Goal: Complete application form: Complete application form

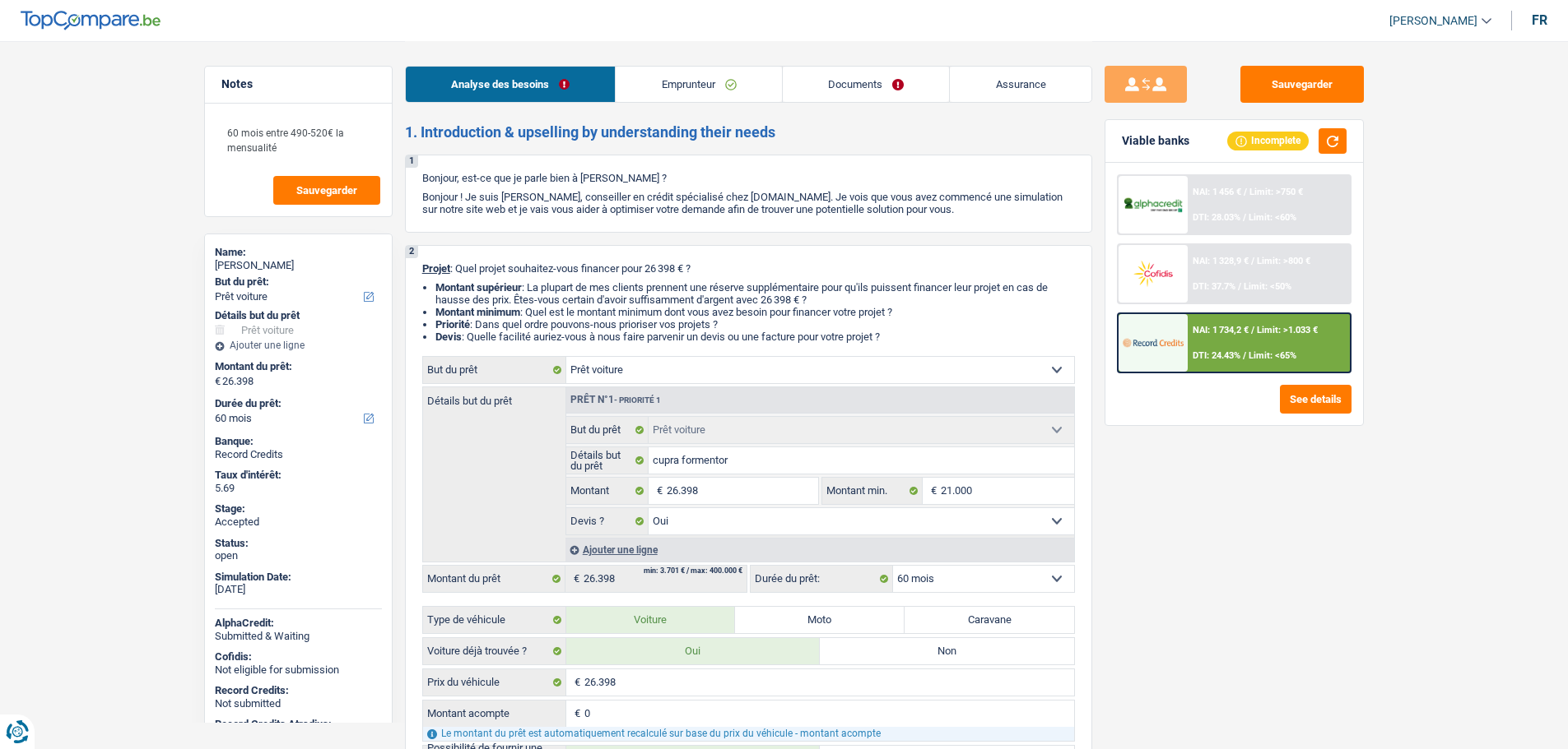
select select "car"
select select "60"
select select "car"
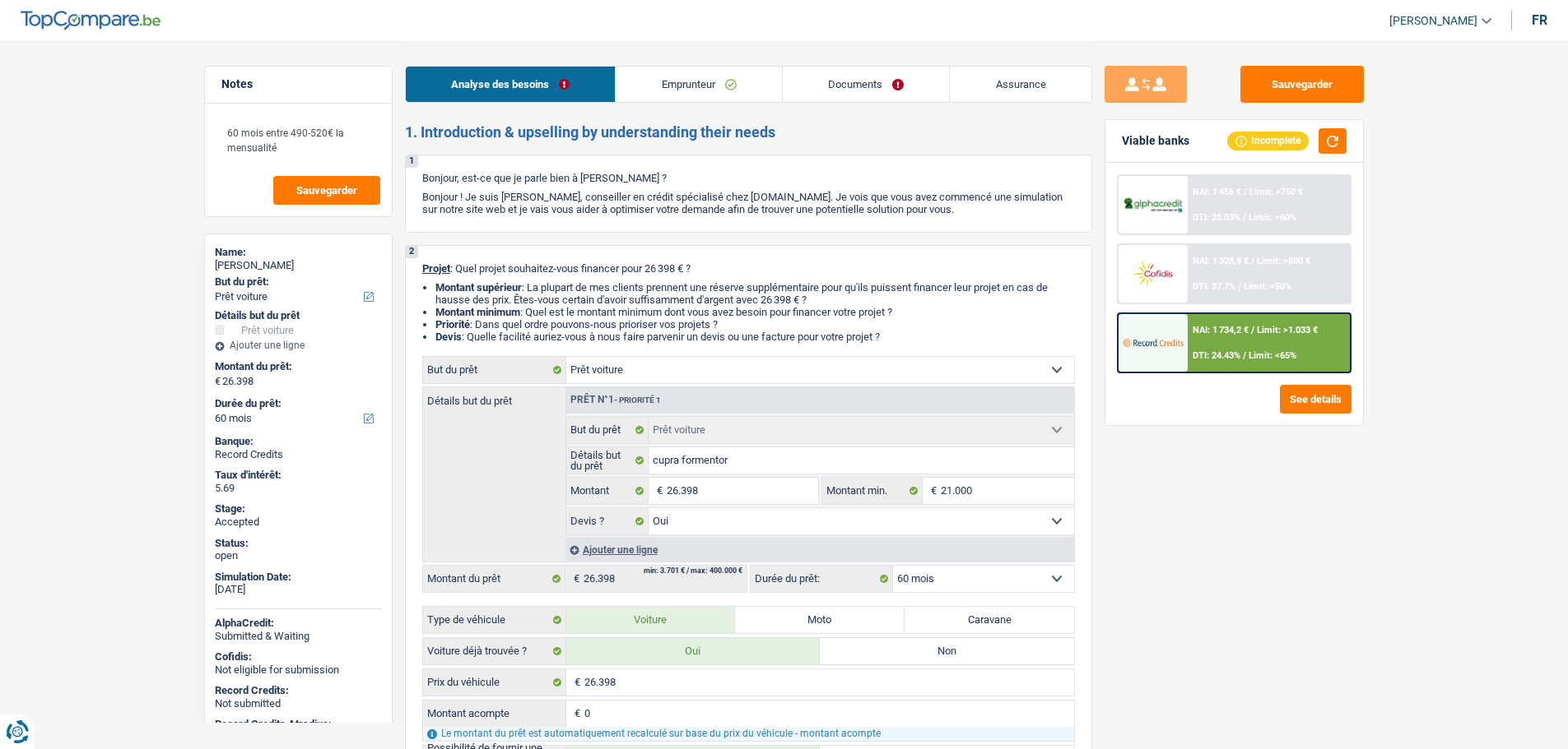
select select "yes"
select select "60"
select select "privateEmployee"
select select "netSalary"
select select "mealVouchers"
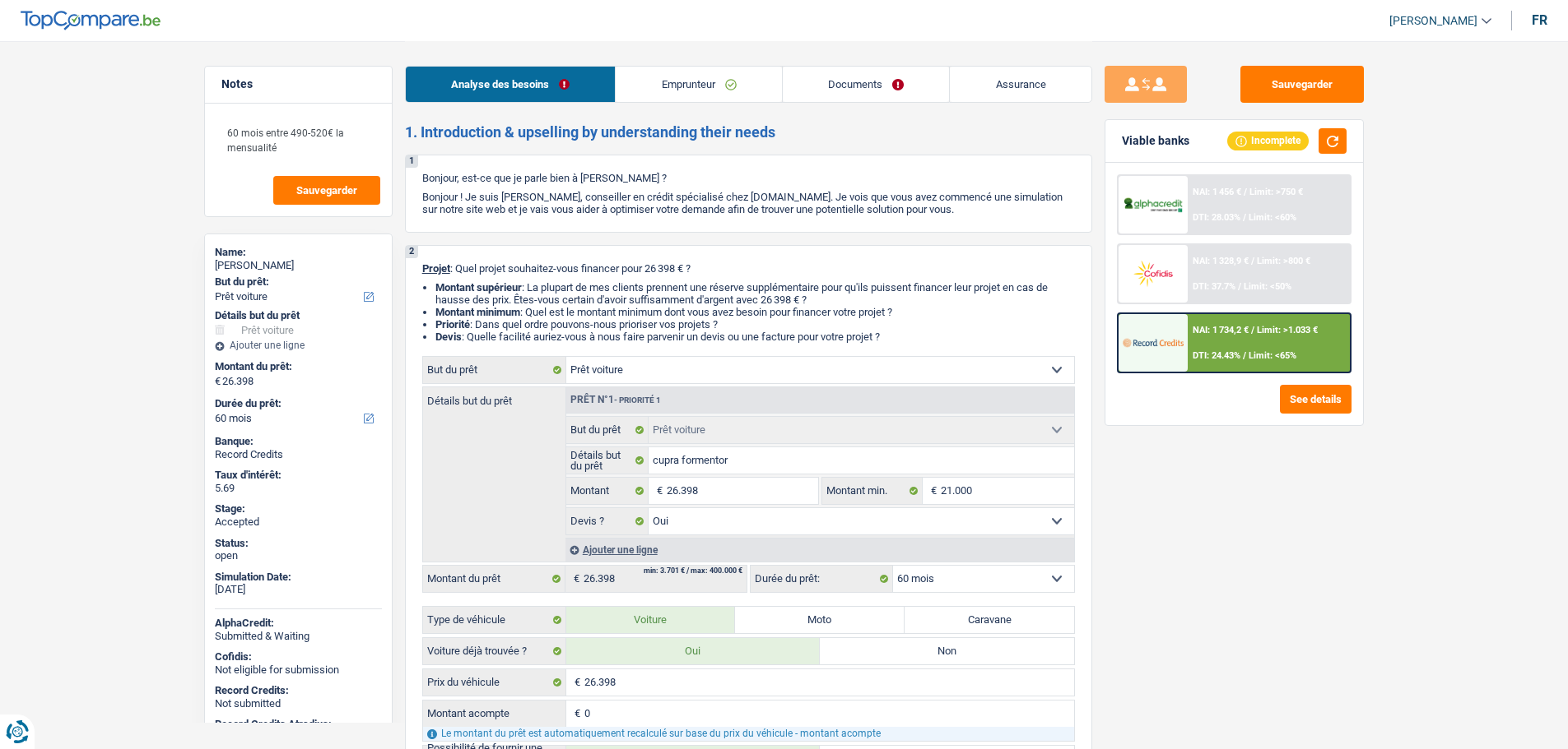
select select "liveWithParents"
select select "car"
select select "yes"
select select "60"
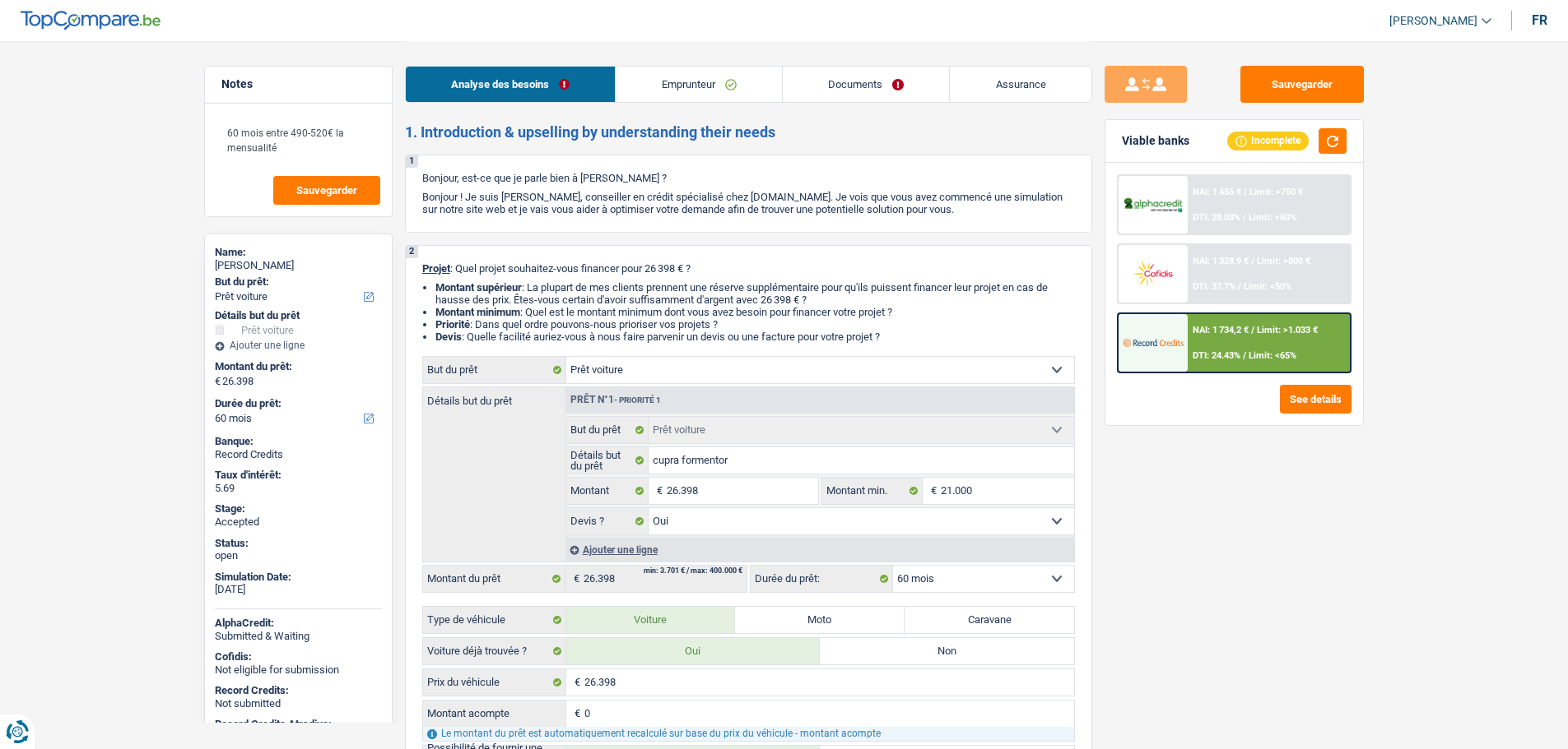
click at [1425, 22] on span "[PERSON_NAME]" at bounding box center [1433, 21] width 88 height 14
click at [1393, 162] on button "SO" at bounding box center [1403, 151] width 147 height 33
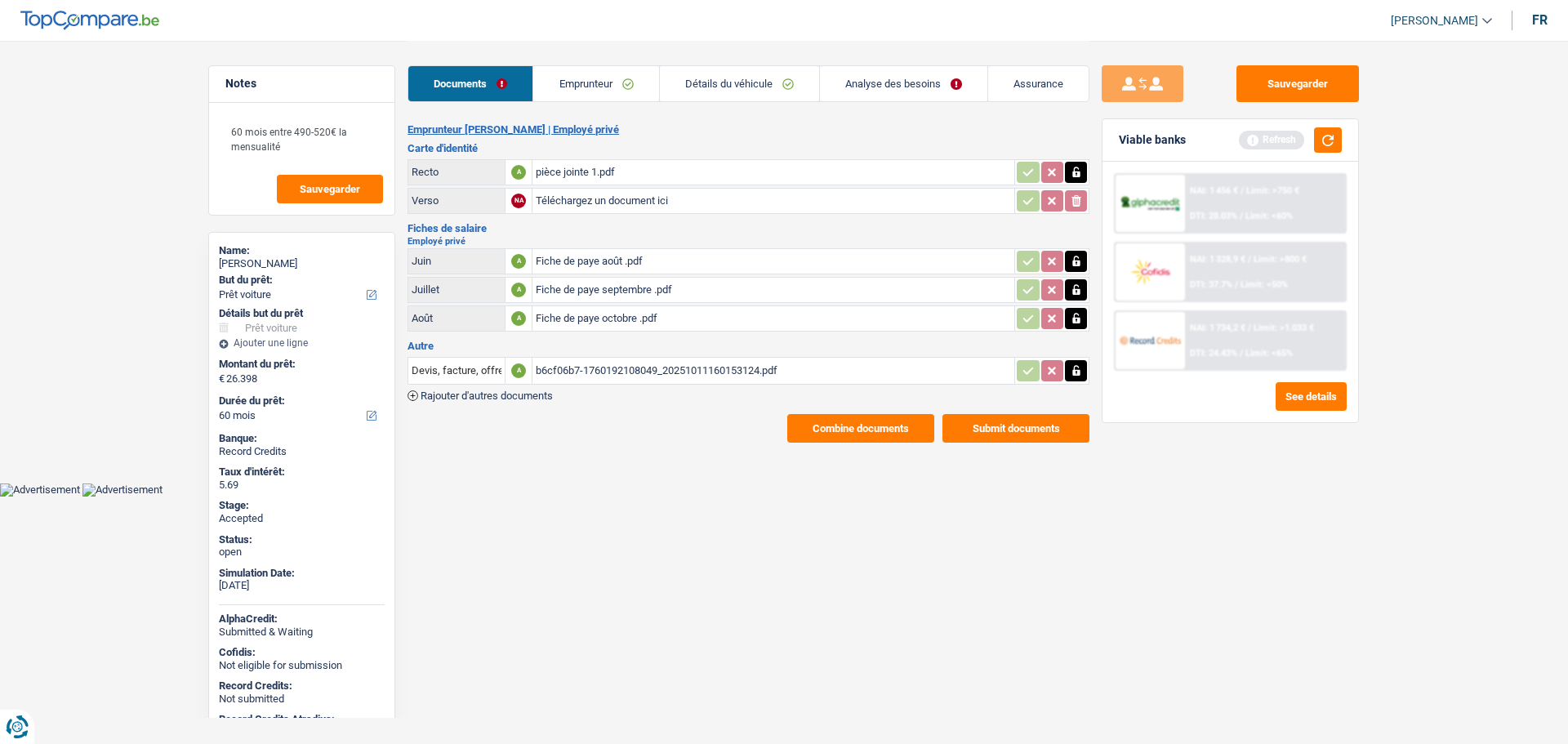
click at [850, 86] on link "Analyse des besoins" at bounding box center [903, 83] width 168 height 35
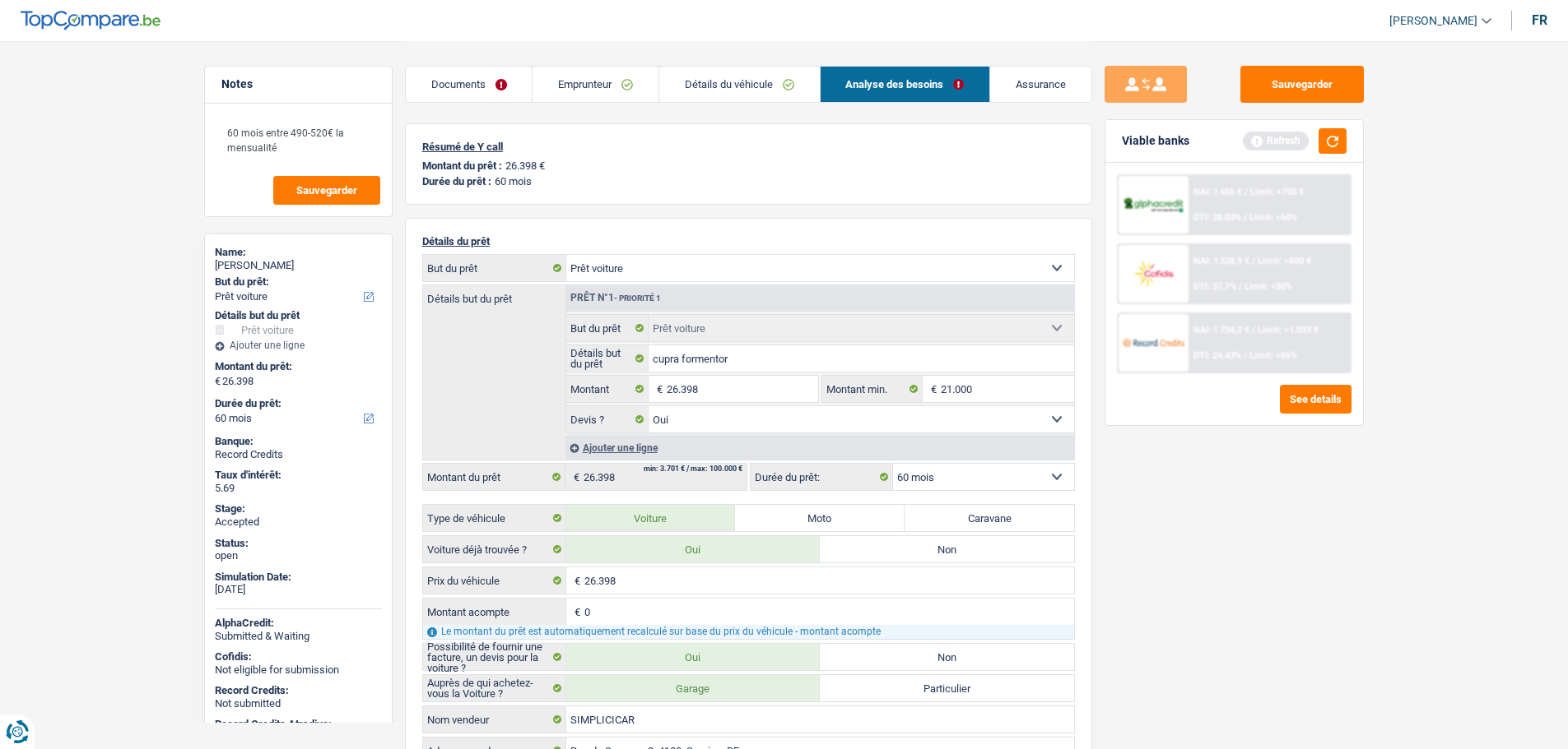
click at [723, 87] on link "Détails du véhicule" at bounding box center [739, 84] width 161 height 35
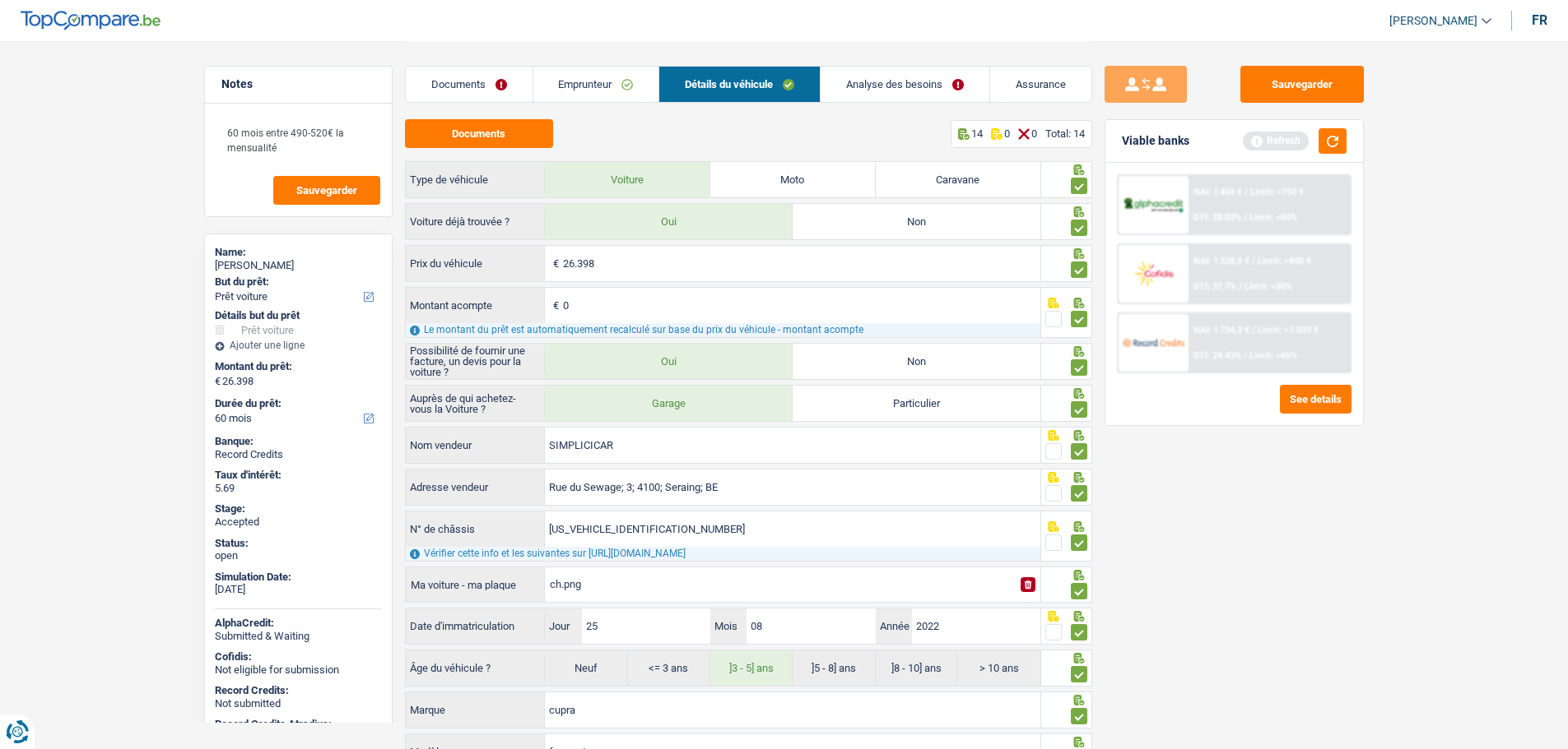
click at [903, 86] on link "Analyse des besoins" at bounding box center [904, 84] width 169 height 35
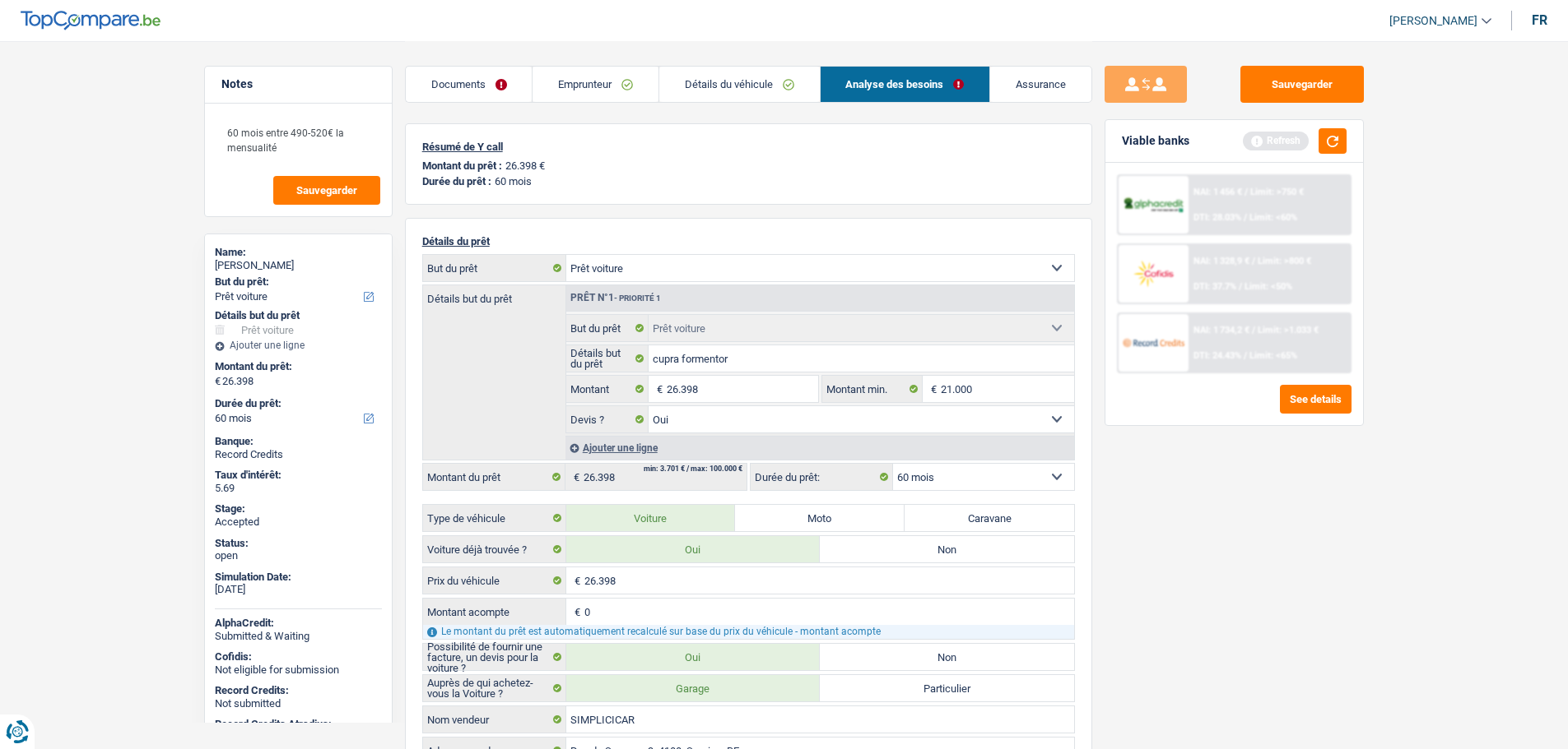
click at [623, 86] on link "Emprunteur" at bounding box center [595, 84] width 126 height 35
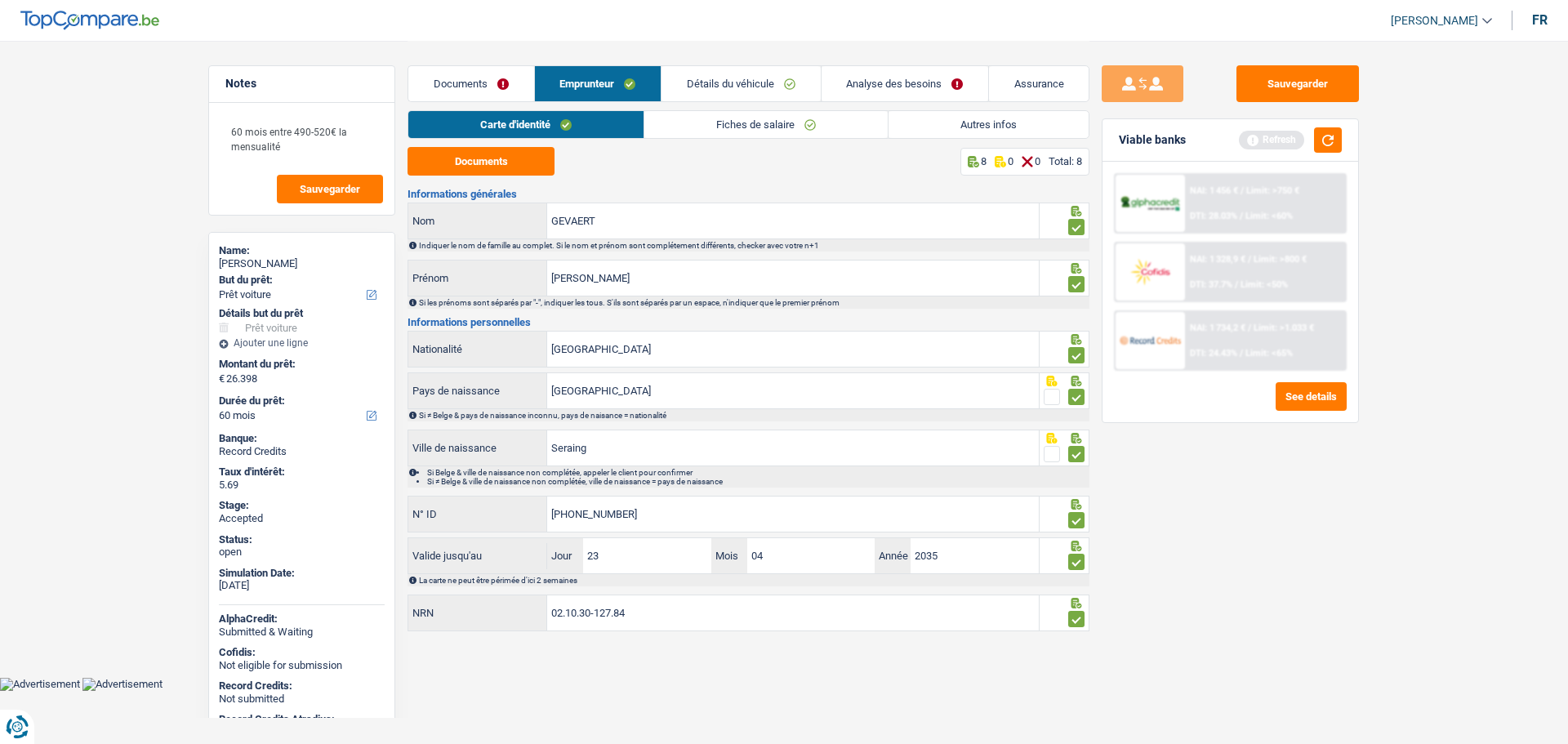
click at [455, 85] on link "Documents" at bounding box center [470, 83] width 125 height 35
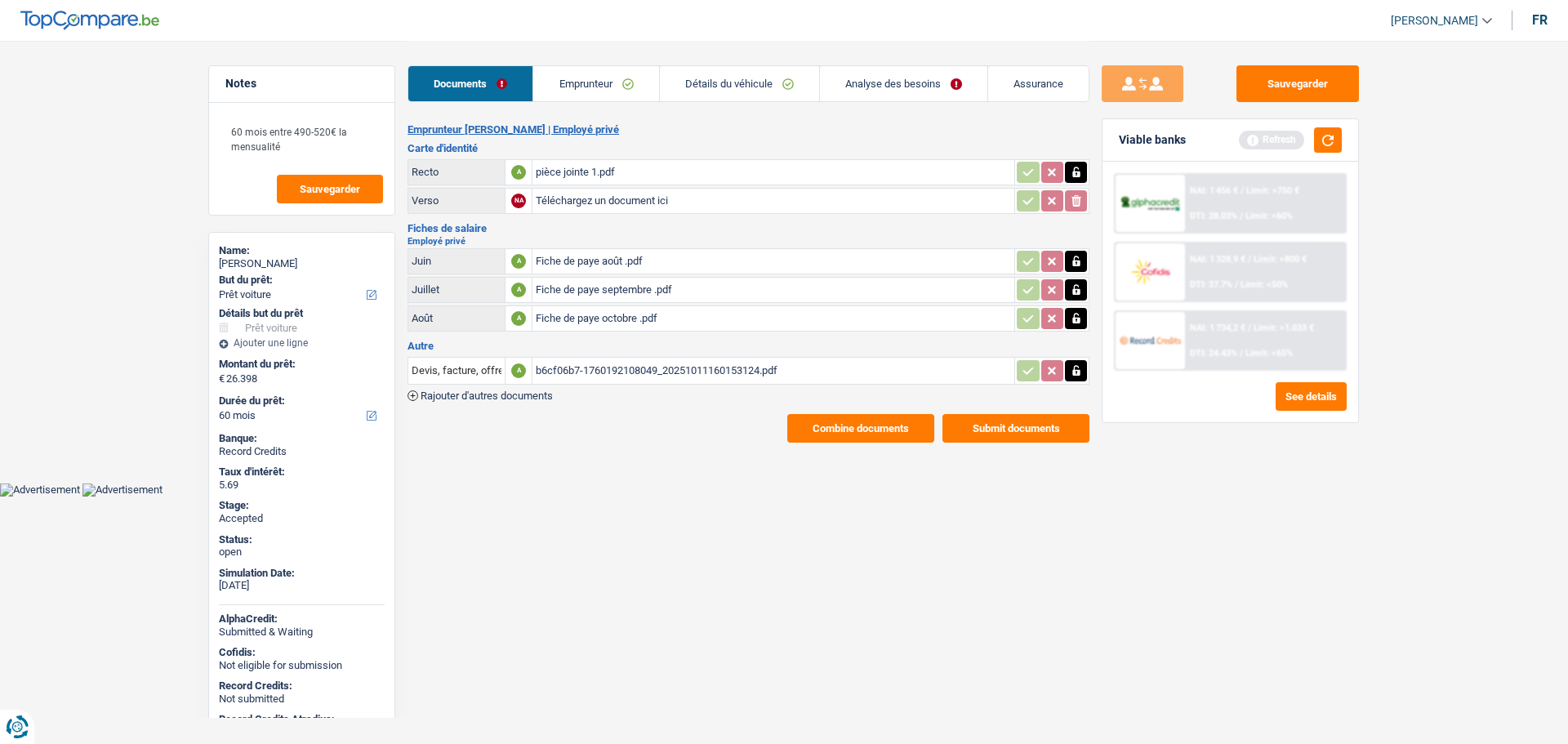
click at [828, 426] on button "Combine documents" at bounding box center [860, 428] width 147 height 29
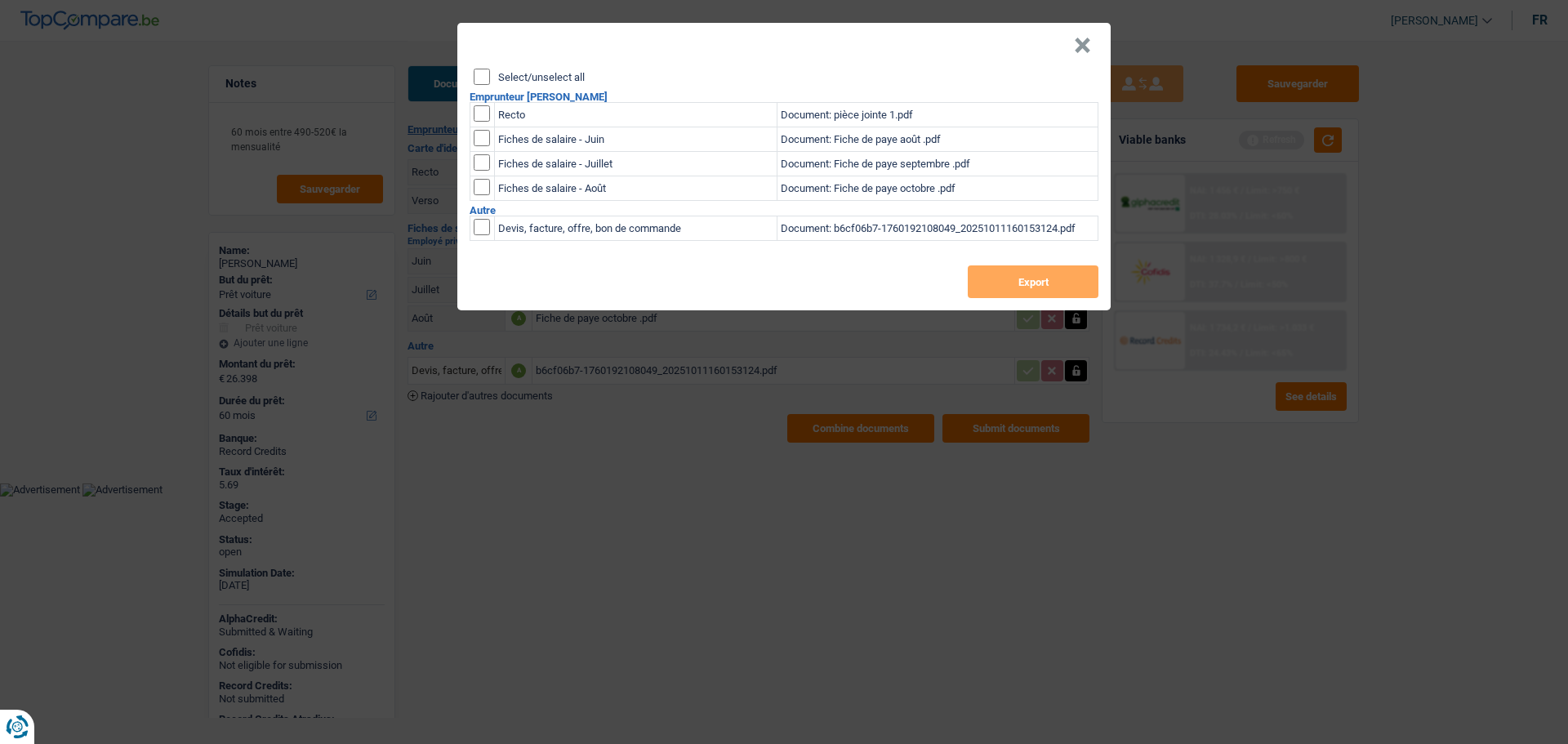
click at [558, 73] on label "Select/unselect all" at bounding box center [541, 77] width 87 height 11
click at [490, 73] on input "Select/unselect all" at bounding box center [482, 77] width 16 height 16
checkbox input "true"
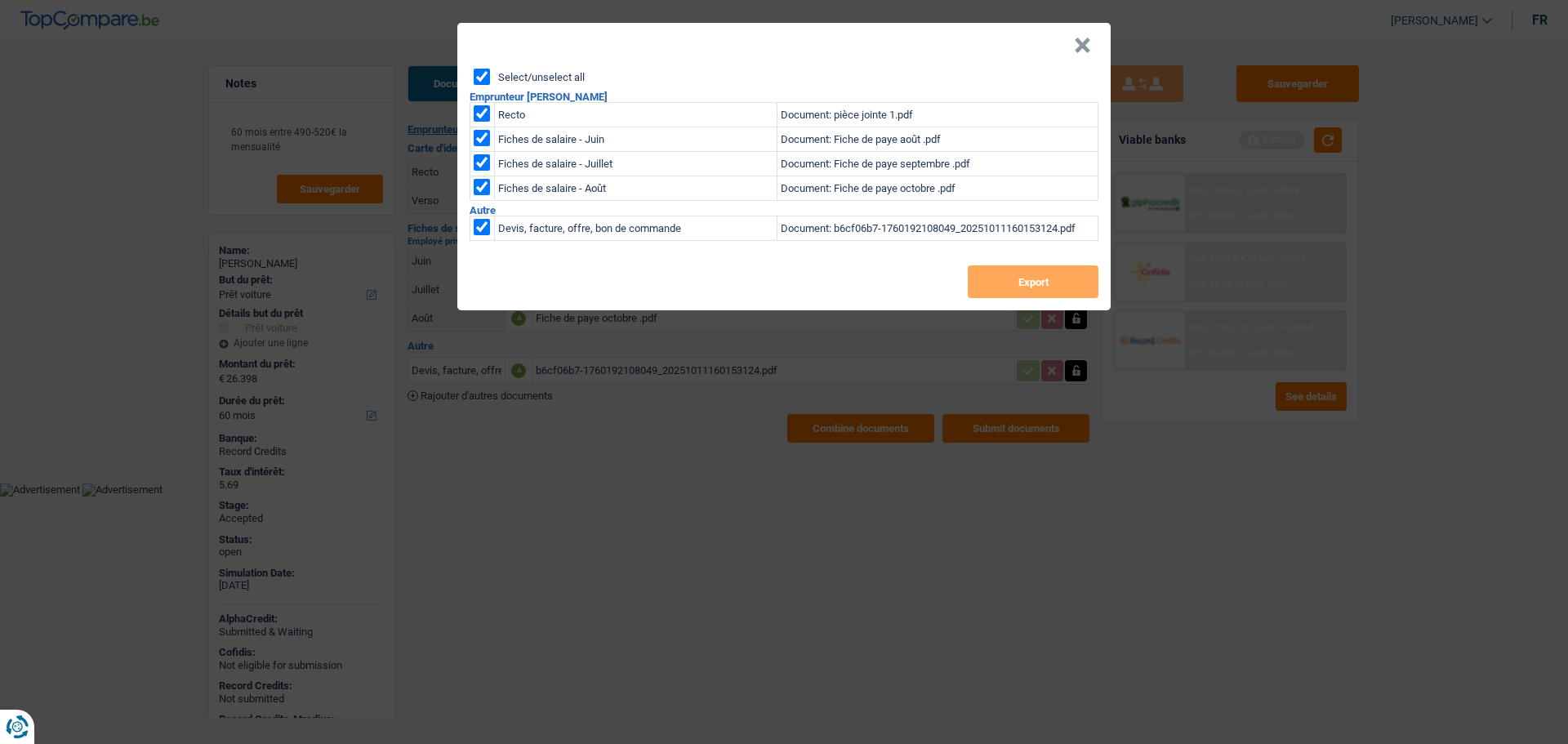
checkbox input "true"
click at [1038, 282] on button "Export" at bounding box center [1033, 282] width 131 height 33
click at [1080, 49] on button "×" at bounding box center [1082, 46] width 17 height 16
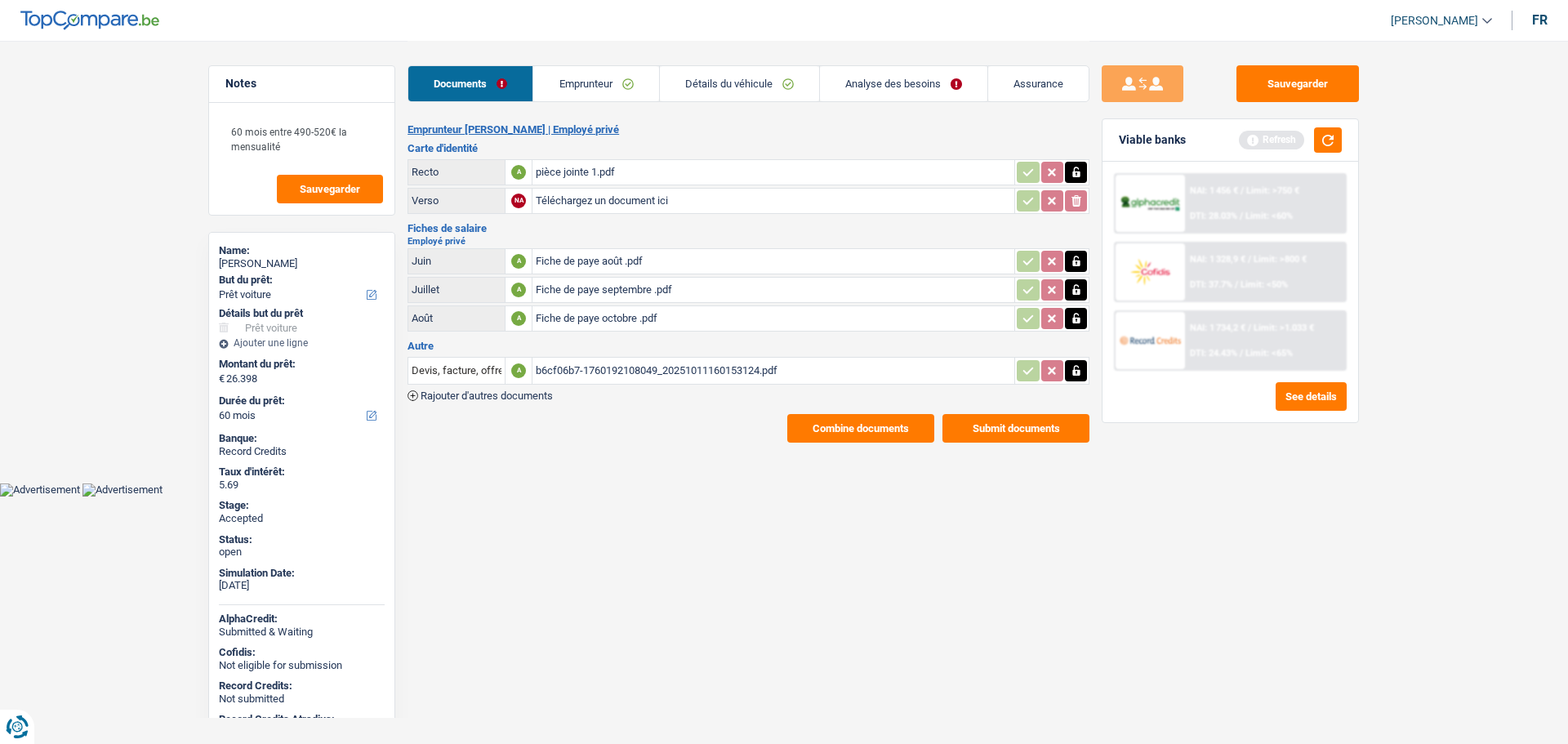
click at [1027, 80] on link "Assurance" at bounding box center [1038, 83] width 101 height 35
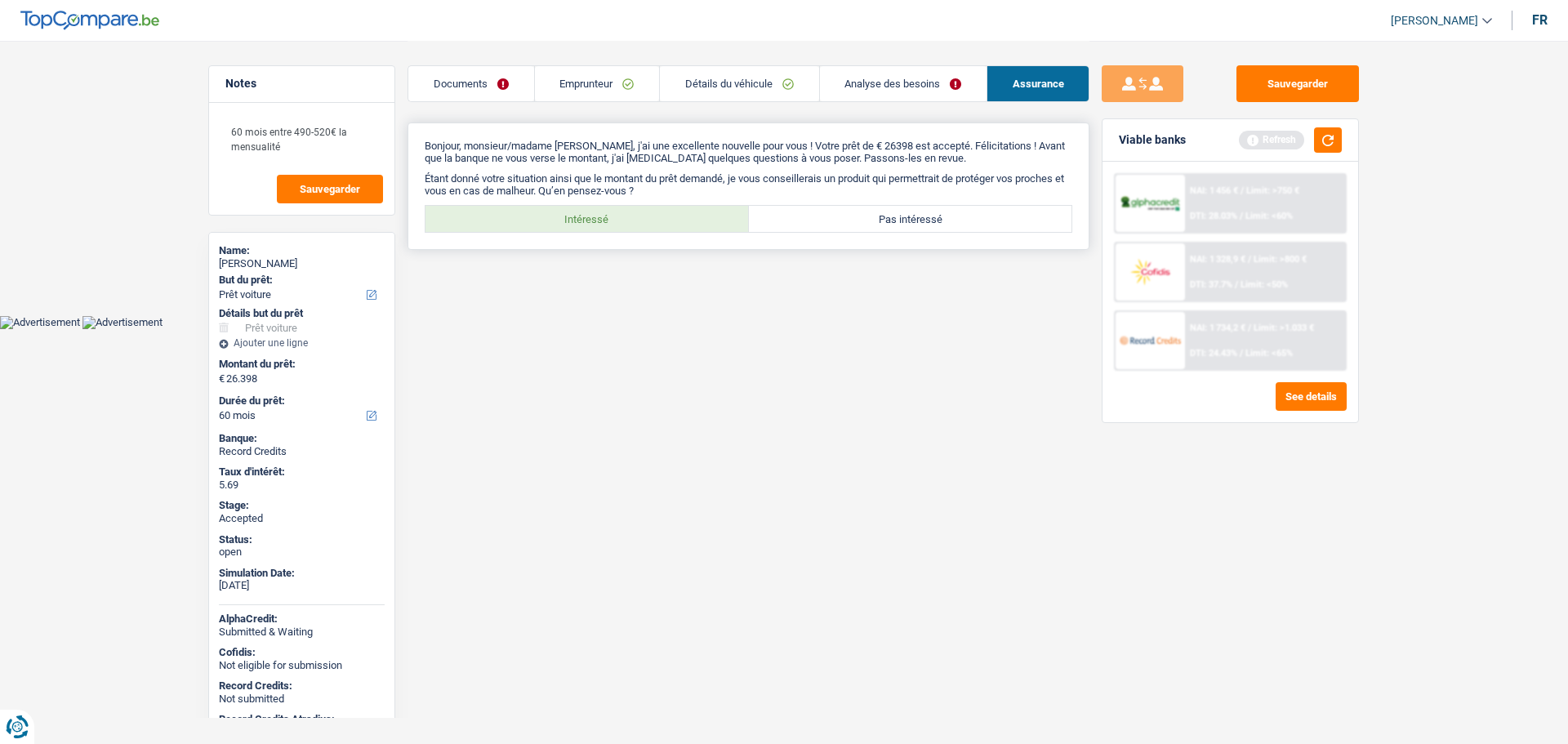
click at [616, 232] on label "Intéressé" at bounding box center [586, 219] width 323 height 26
click at [616, 232] on input "Intéressé" at bounding box center [586, 219] width 323 height 26
radio input "true"
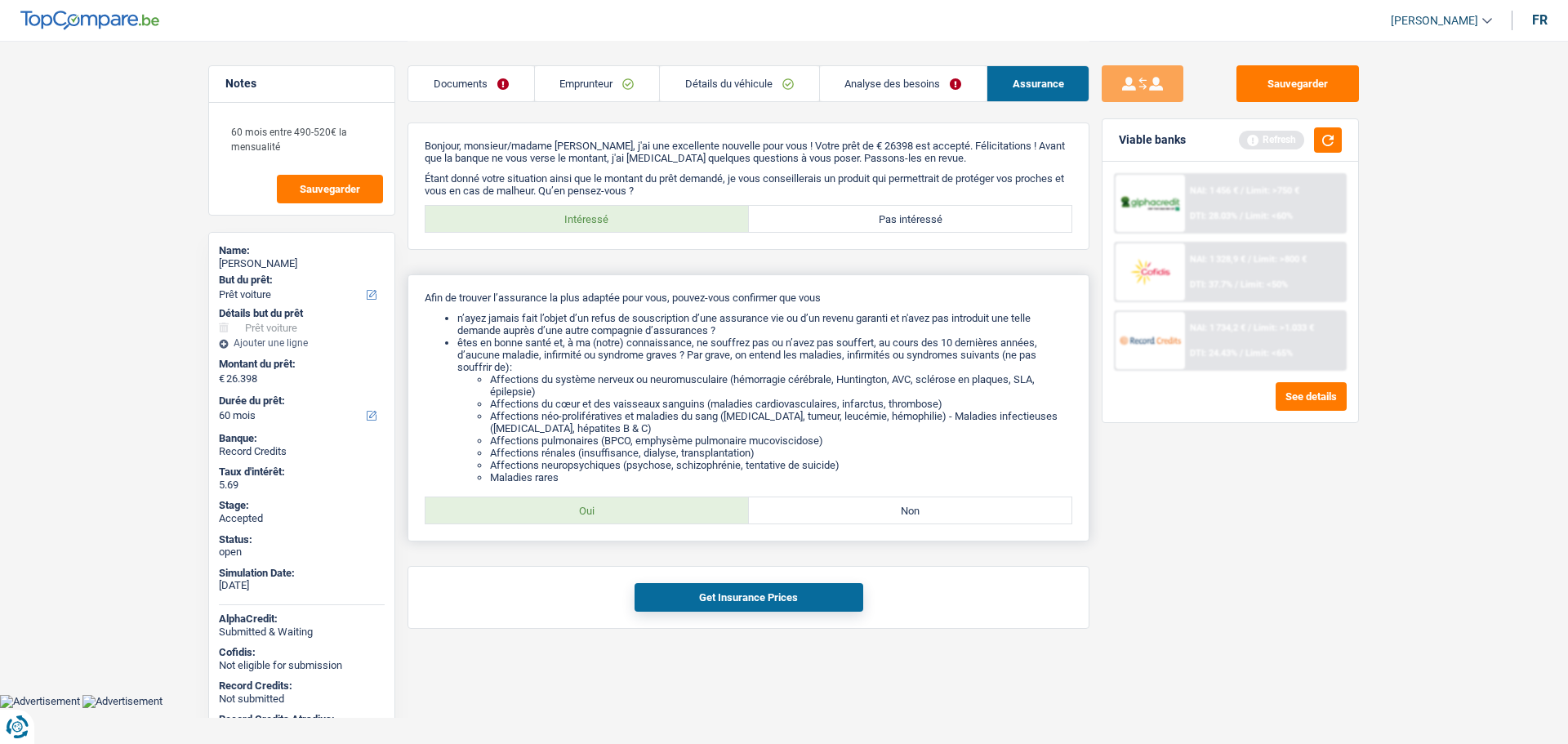
click at [632, 507] on label "Oui" at bounding box center [586, 511] width 323 height 26
click at [632, 507] on input "Oui" at bounding box center [586, 511] width 323 height 26
radio input "true"
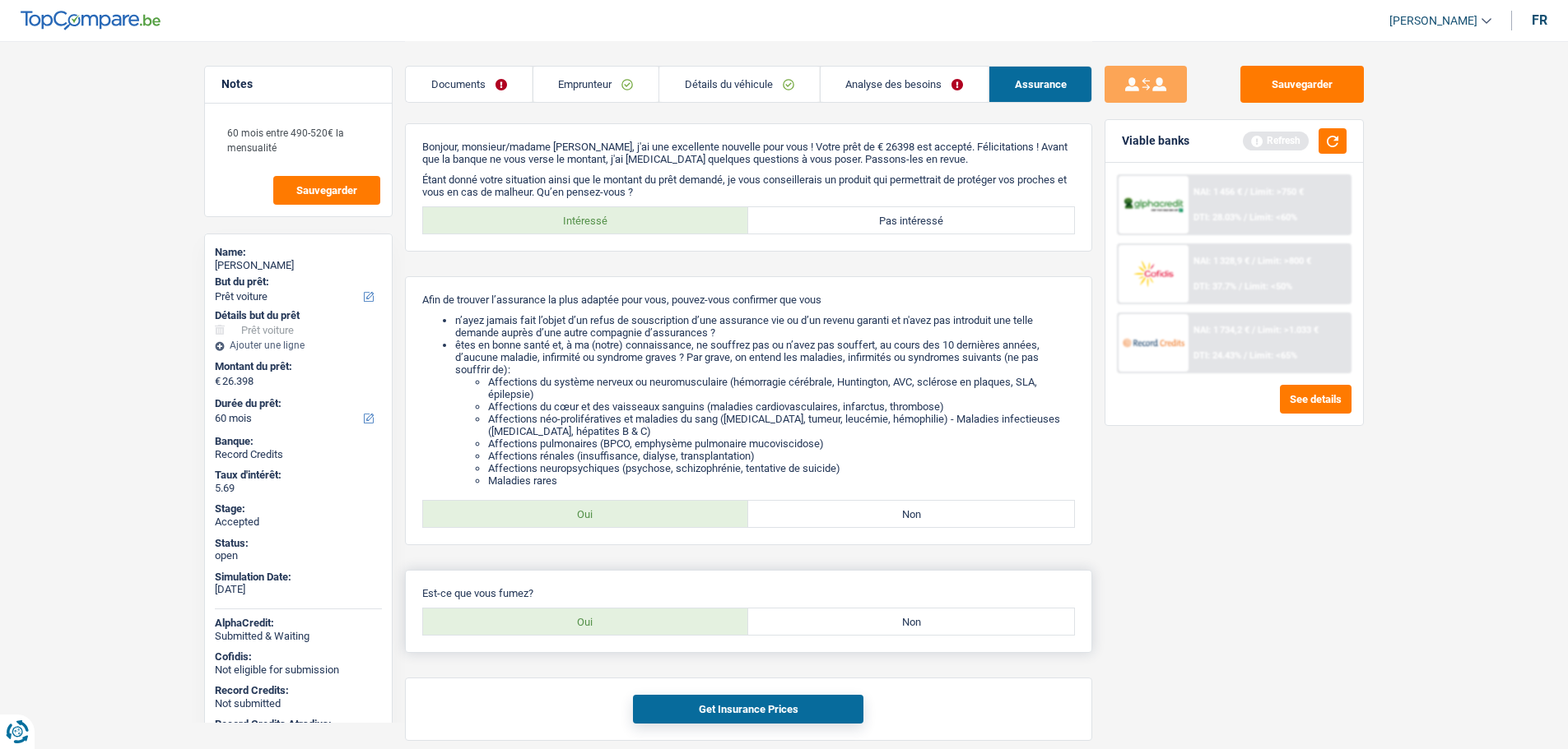
click at [629, 622] on label "Oui" at bounding box center [585, 622] width 326 height 26
click at [629, 622] on input "Oui" at bounding box center [585, 622] width 326 height 26
radio input "true"
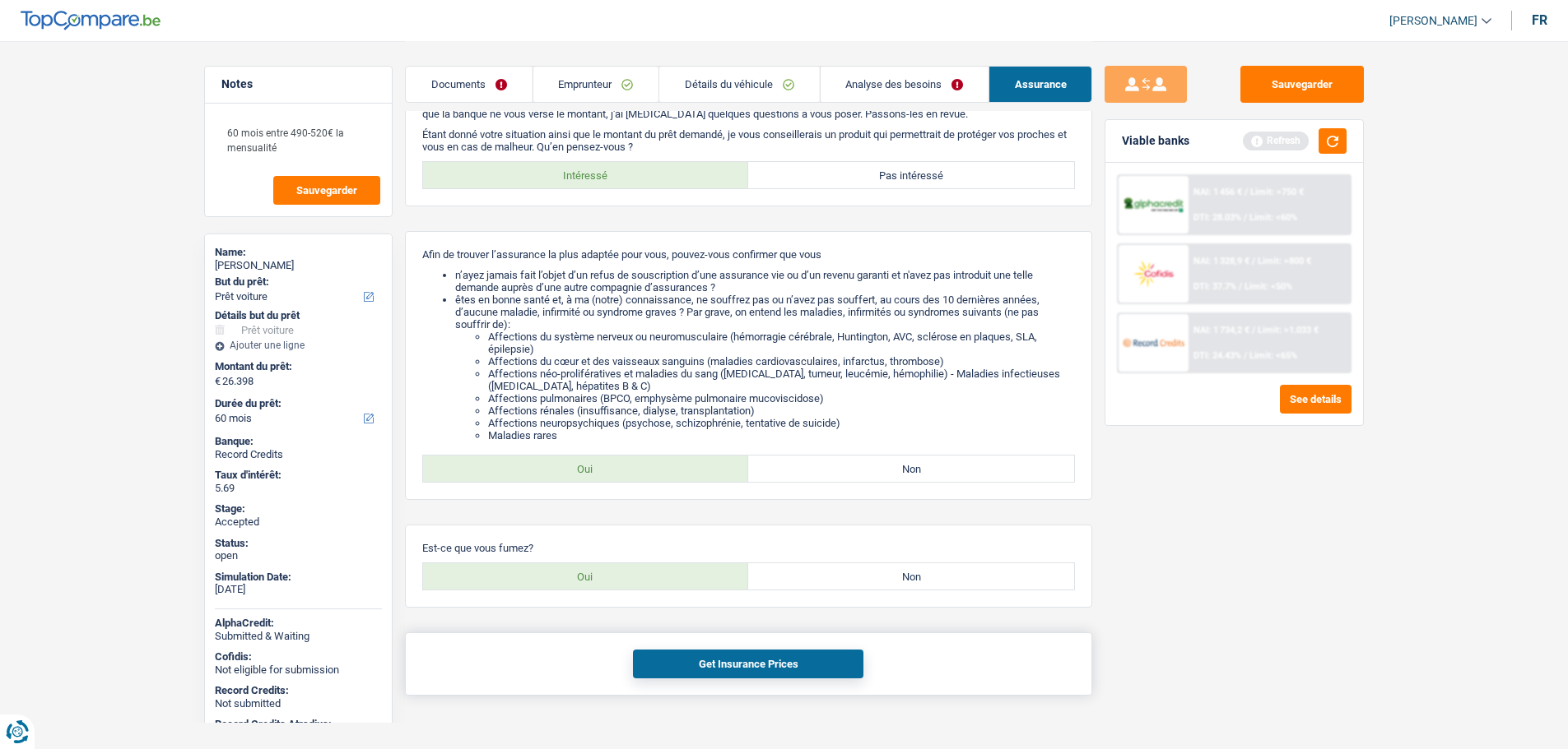
scroll to position [70, 0]
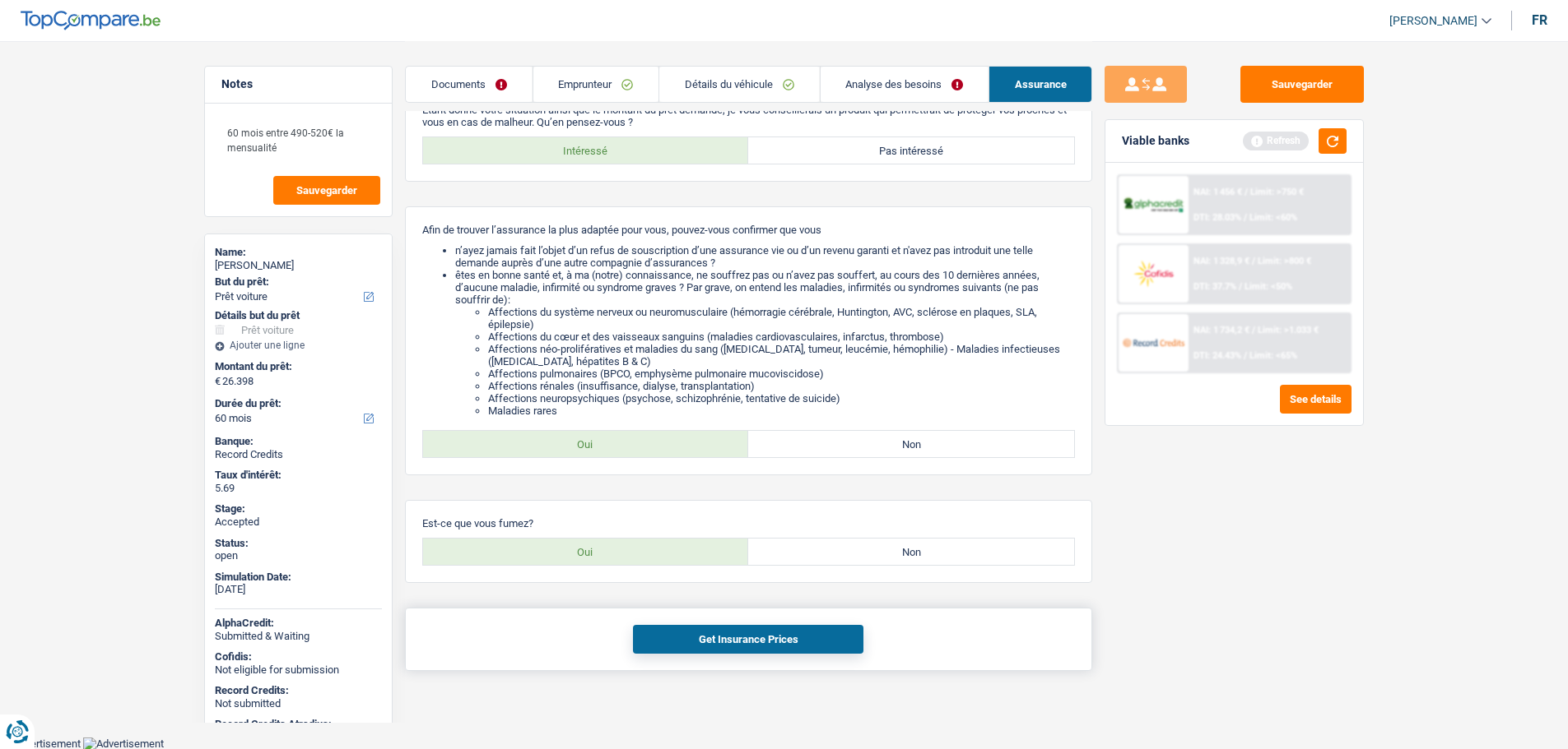
click at [699, 641] on button "Get Insurance Prices" at bounding box center [749, 639] width 231 height 29
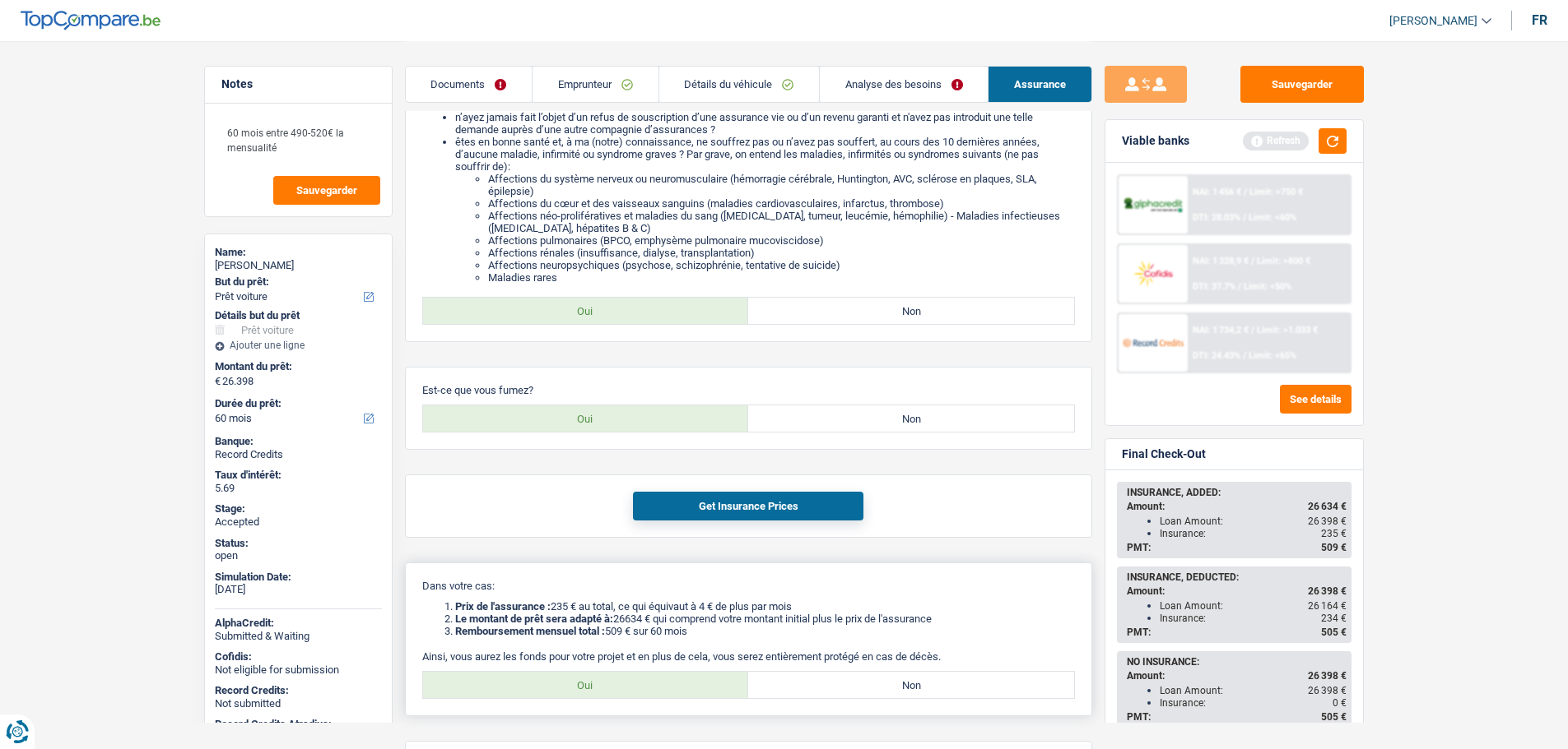
scroll to position [307, 0]
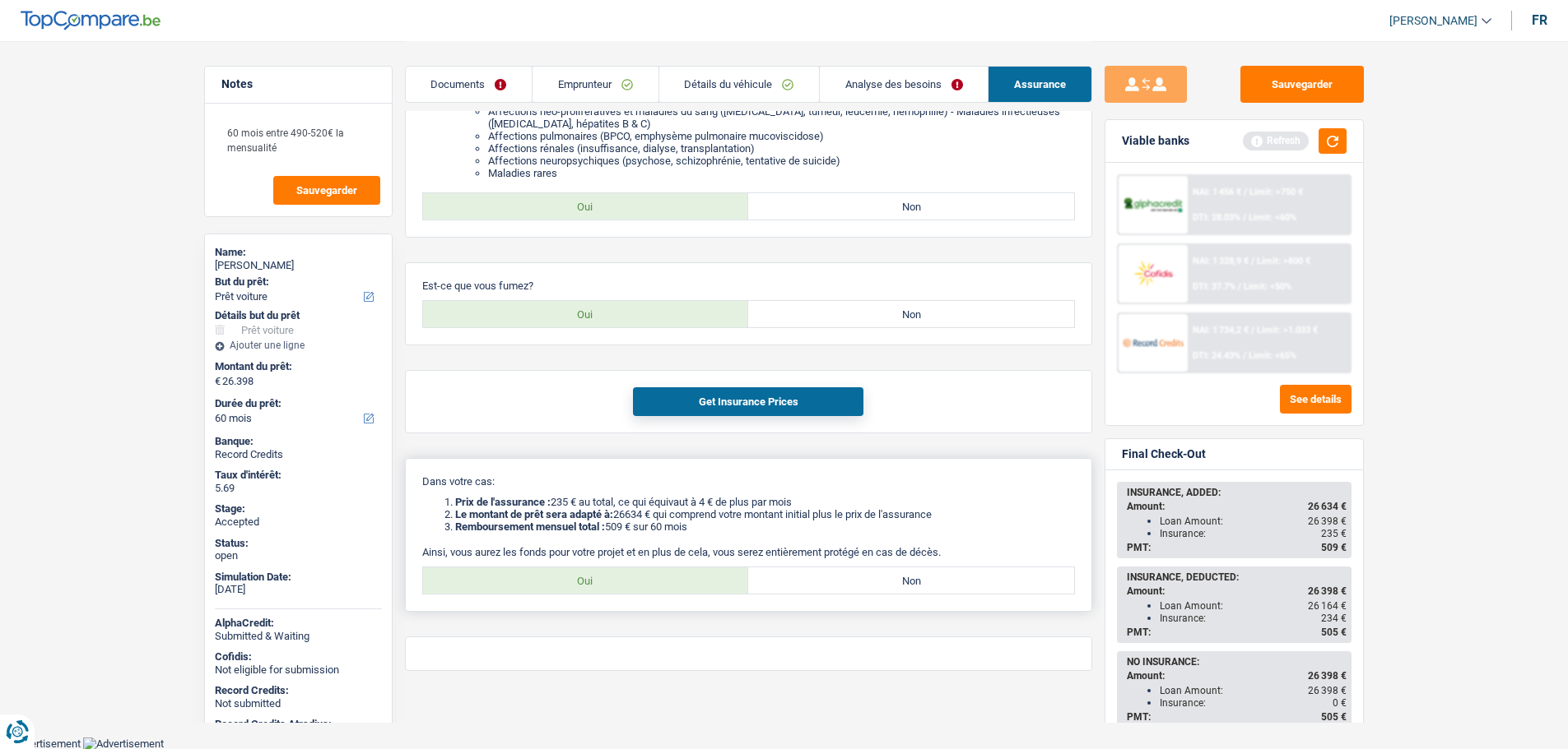
click at [607, 589] on label "Oui" at bounding box center [585, 581] width 326 height 26
click at [607, 589] on input "Oui" at bounding box center [585, 581] width 326 height 26
radio input "true"
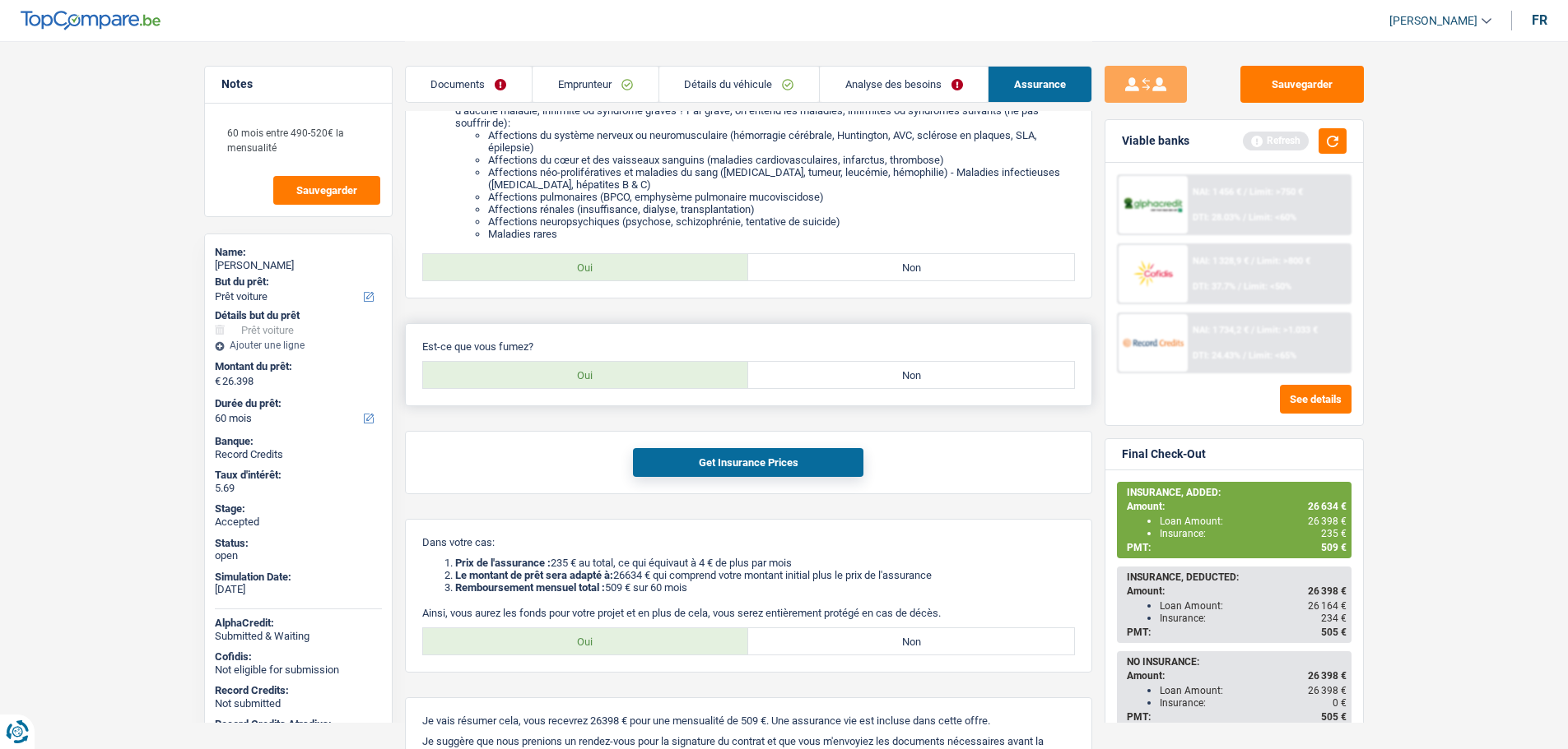
scroll to position [353, 0]
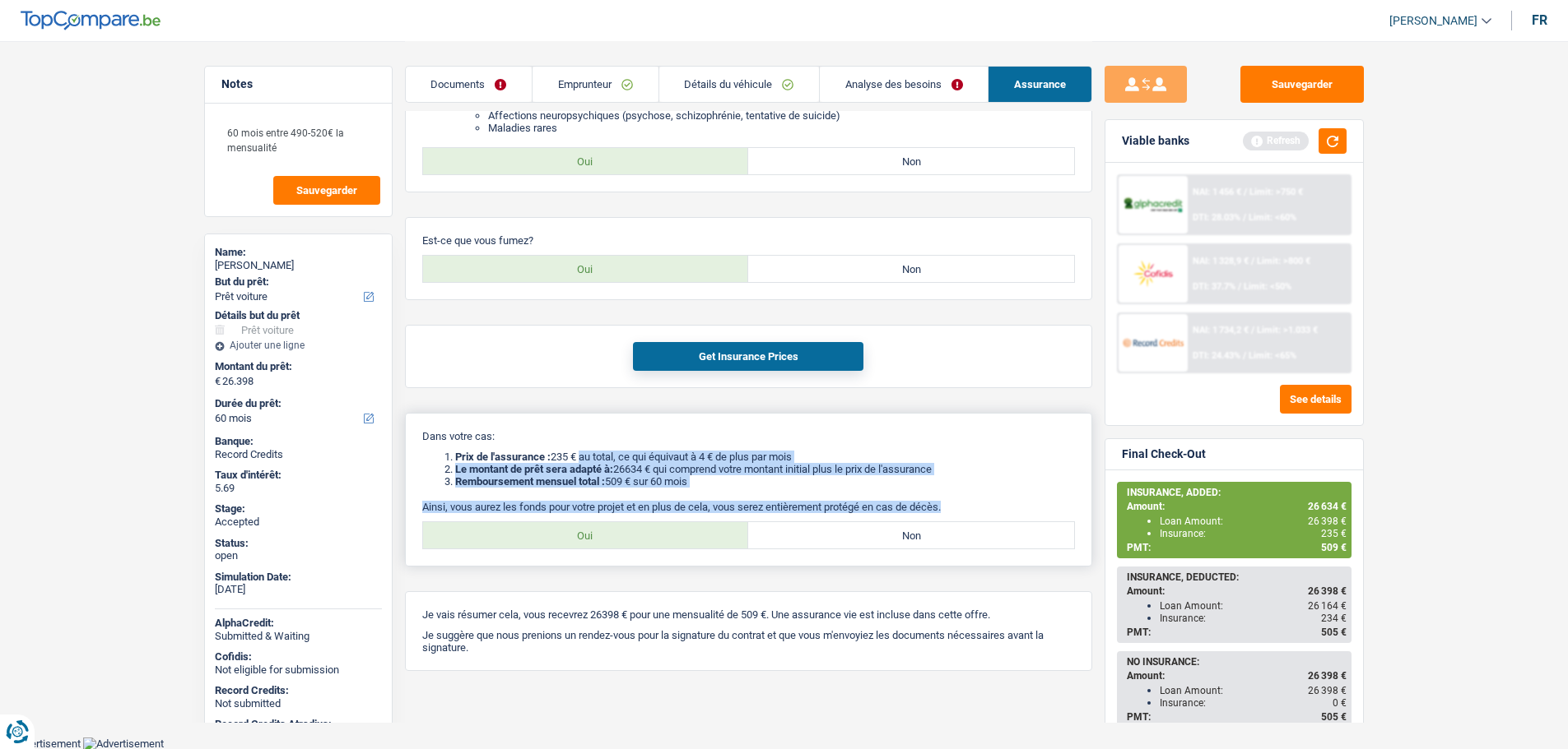
drag, startPoint x: 669, startPoint y: 455, endPoint x: 964, endPoint y: 497, distance: 298.0
click at [964, 497] on div "Dans votre cas: Prix de l'assurance : 235 € au total, ce qui équivaut à 4 € de …" at bounding box center [749, 489] width 688 height 154
click at [959, 491] on div "Dans votre cas: Prix de l'assurance : 235 € au total, ce qui équivaut à 4 € de …" at bounding box center [749, 489] width 688 height 154
drag, startPoint x: 955, startPoint y: 505, endPoint x: 458, endPoint y: 456, distance: 499.4
click at [405, 460] on div "Dans votre cas: Prix de l'assurance : 235 € au total, ce qui équivaut à 4 € de …" at bounding box center [749, 489] width 688 height 154
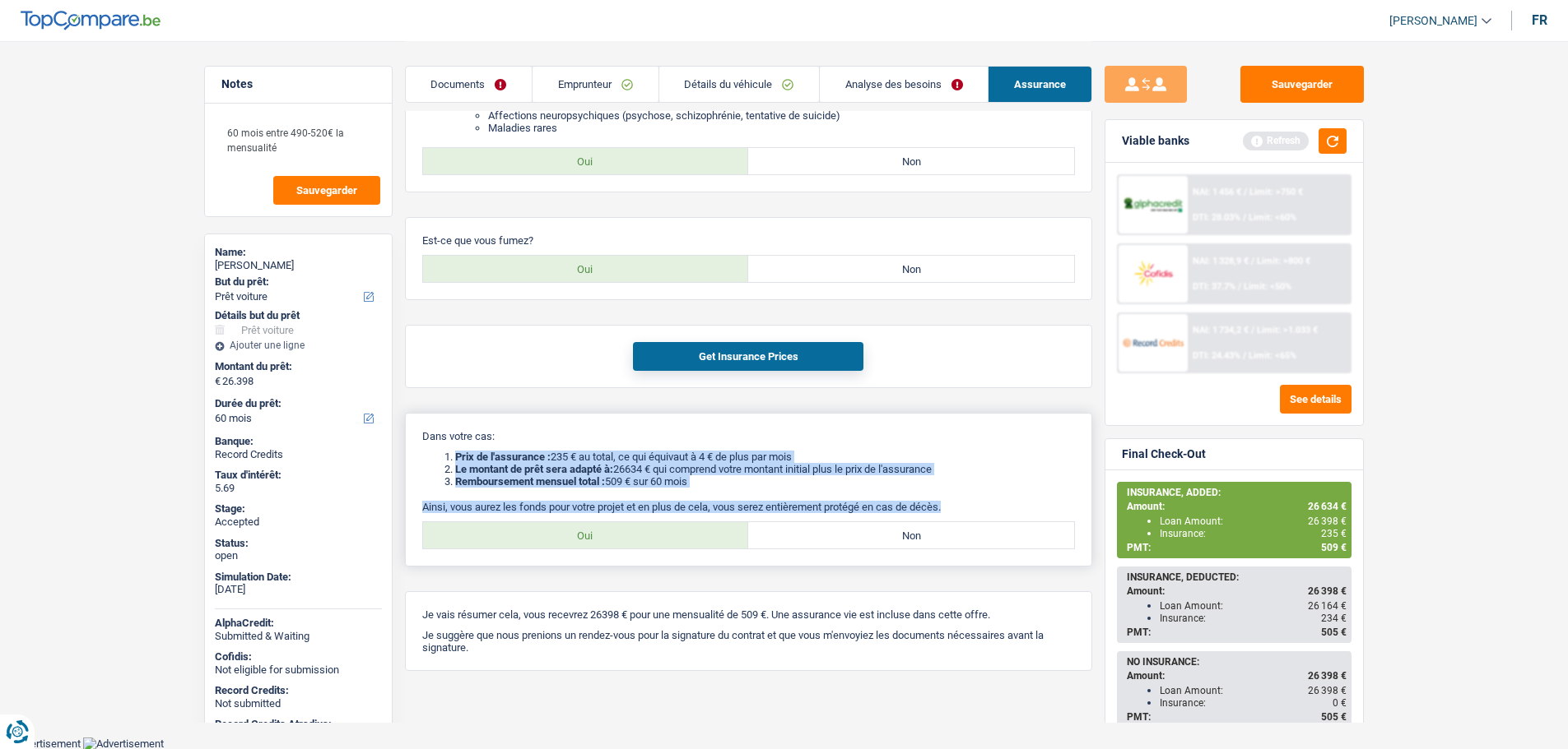
click at [547, 456] on b "Prix de l'assurance :" at bounding box center [503, 456] width 96 height 12
drag, startPoint x: 454, startPoint y: 451, endPoint x: 980, endPoint y: 504, distance: 528.7
click at [980, 504] on div "Dans votre cas: Prix de l'assurance : 235 € au total, ce qui équivaut à 4 € de …" at bounding box center [749, 489] width 688 height 154
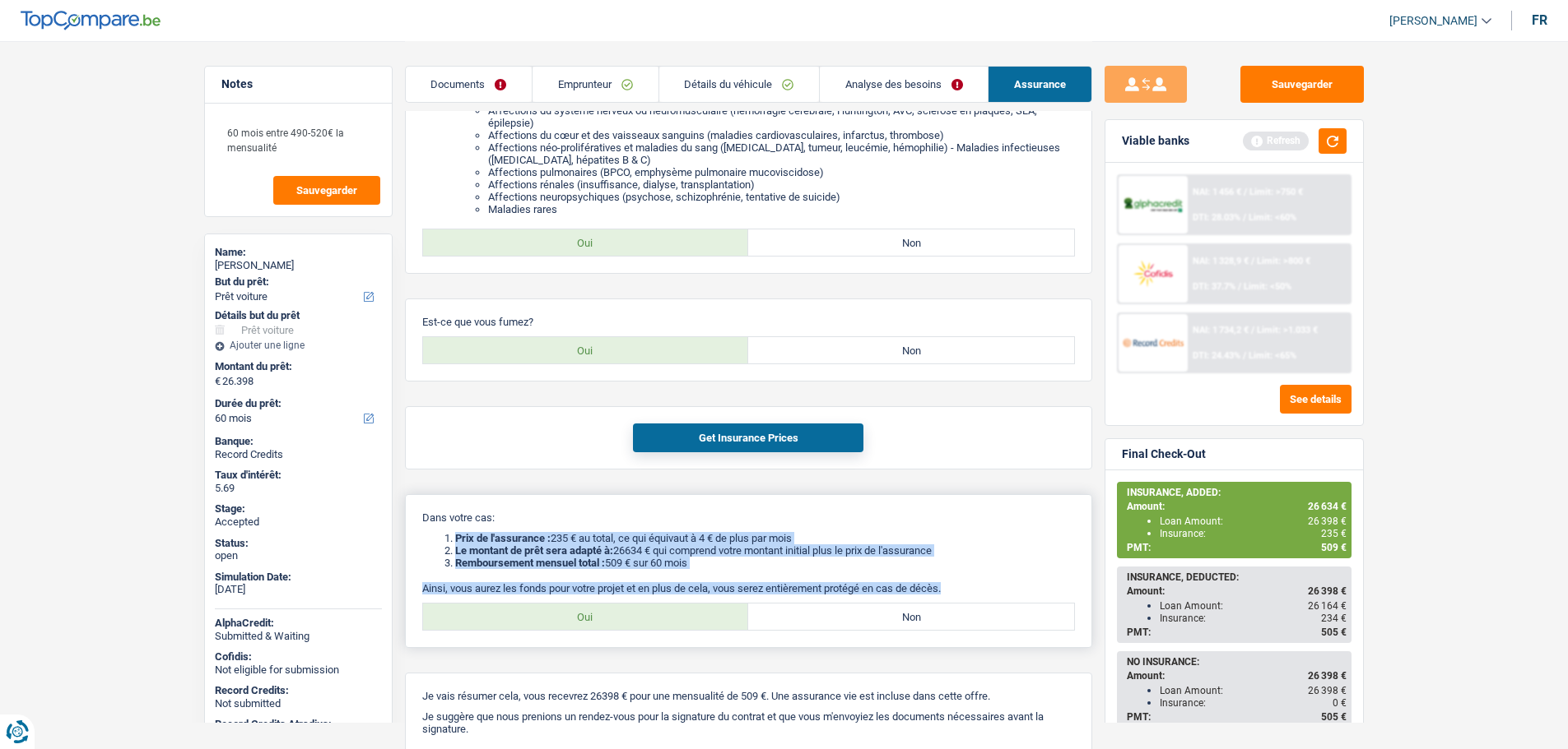
scroll to position [270, 0]
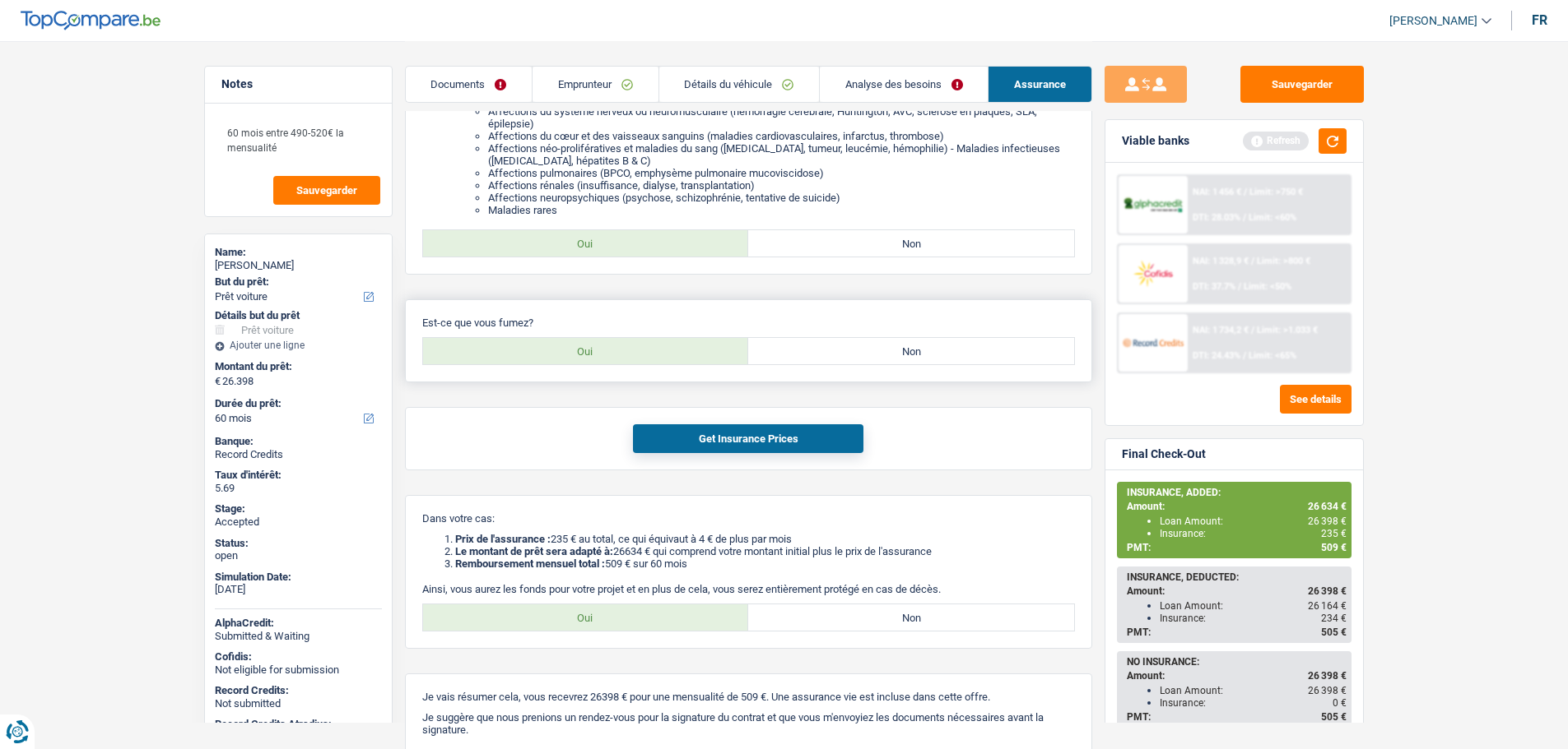
click at [962, 341] on label "Non" at bounding box center [910, 351] width 326 height 26
click at [962, 341] on input "Non" at bounding box center [910, 351] width 326 height 26
radio input "true"
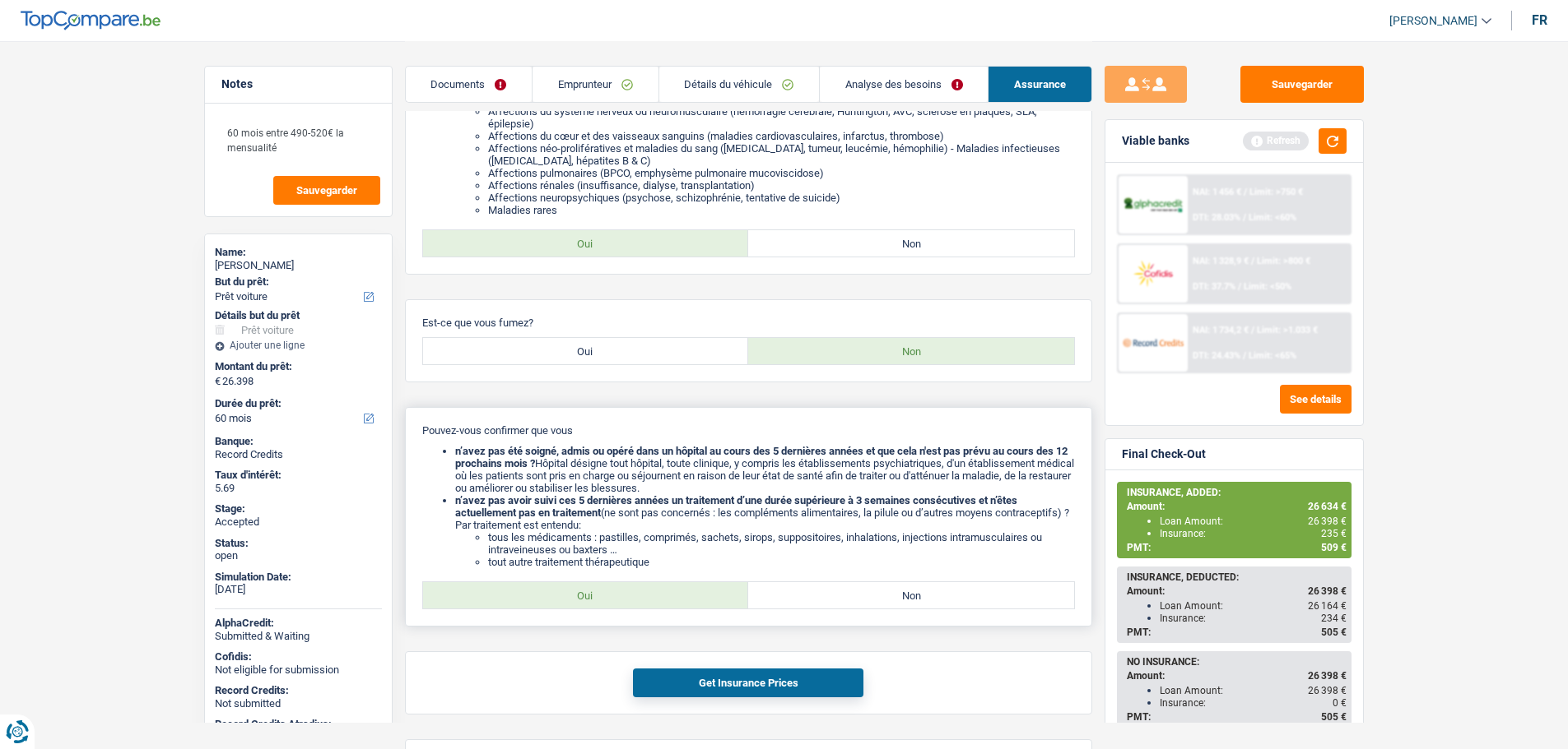
click at [670, 604] on label "Oui" at bounding box center [585, 596] width 326 height 26
click at [670, 604] on input "Oui" at bounding box center [585, 596] width 326 height 26
radio input "true"
click at [710, 690] on button "Get Insurance Prices" at bounding box center [749, 683] width 231 height 29
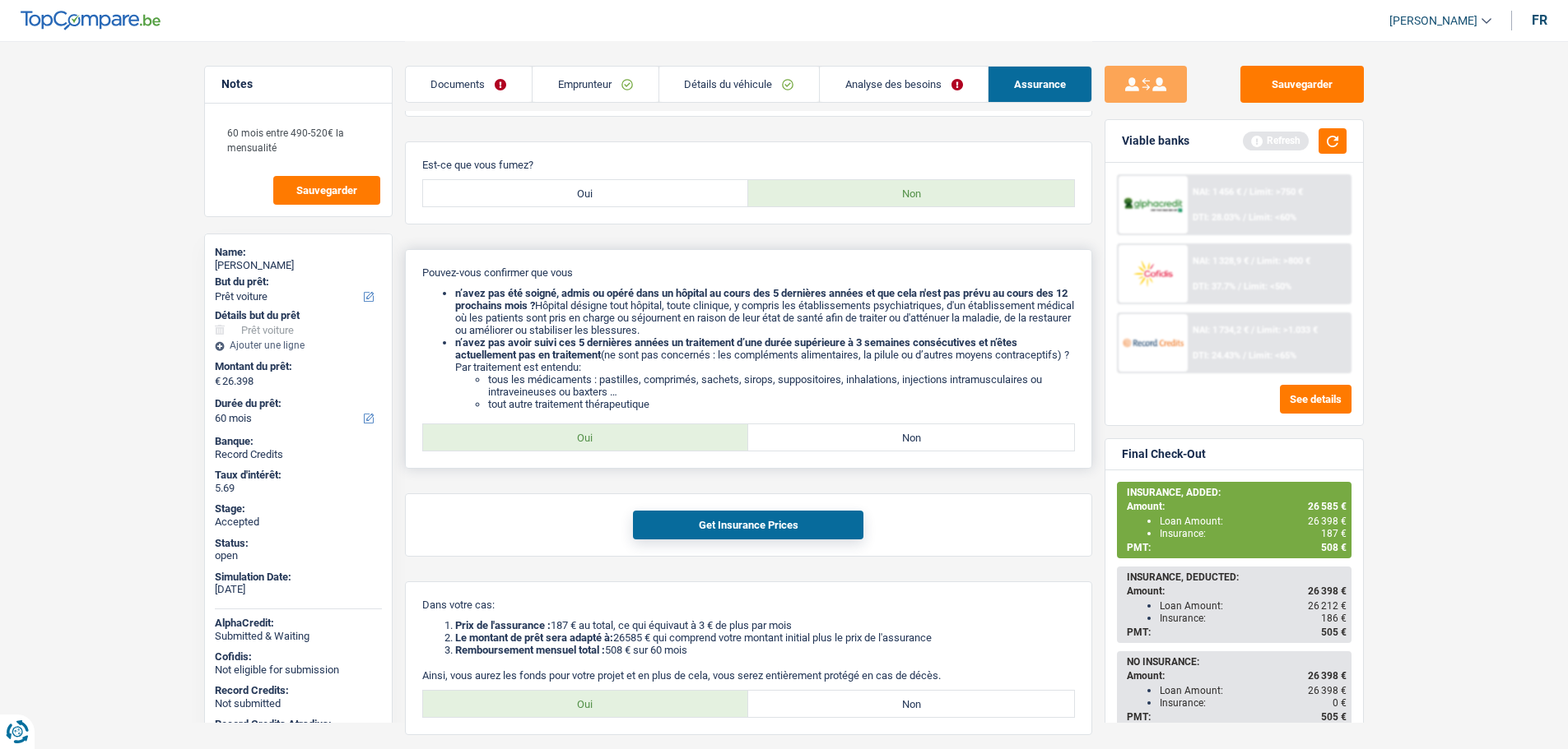
scroll to position [435, 0]
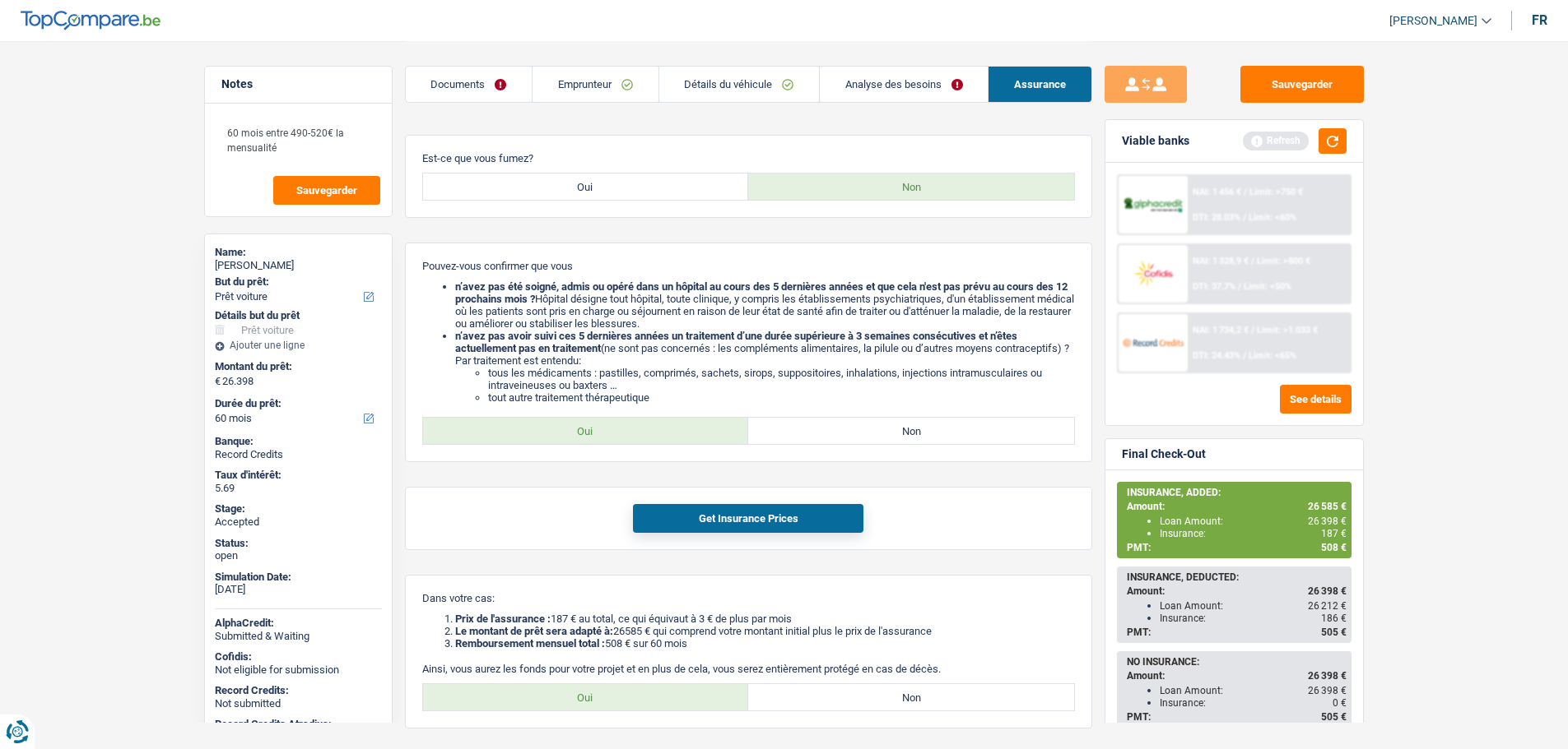
click at [241, 265] on div "[PERSON_NAME]" at bounding box center [298, 265] width 167 height 13
copy div "[PERSON_NAME]"
click at [590, 77] on link "Emprunteur" at bounding box center [595, 84] width 125 height 35
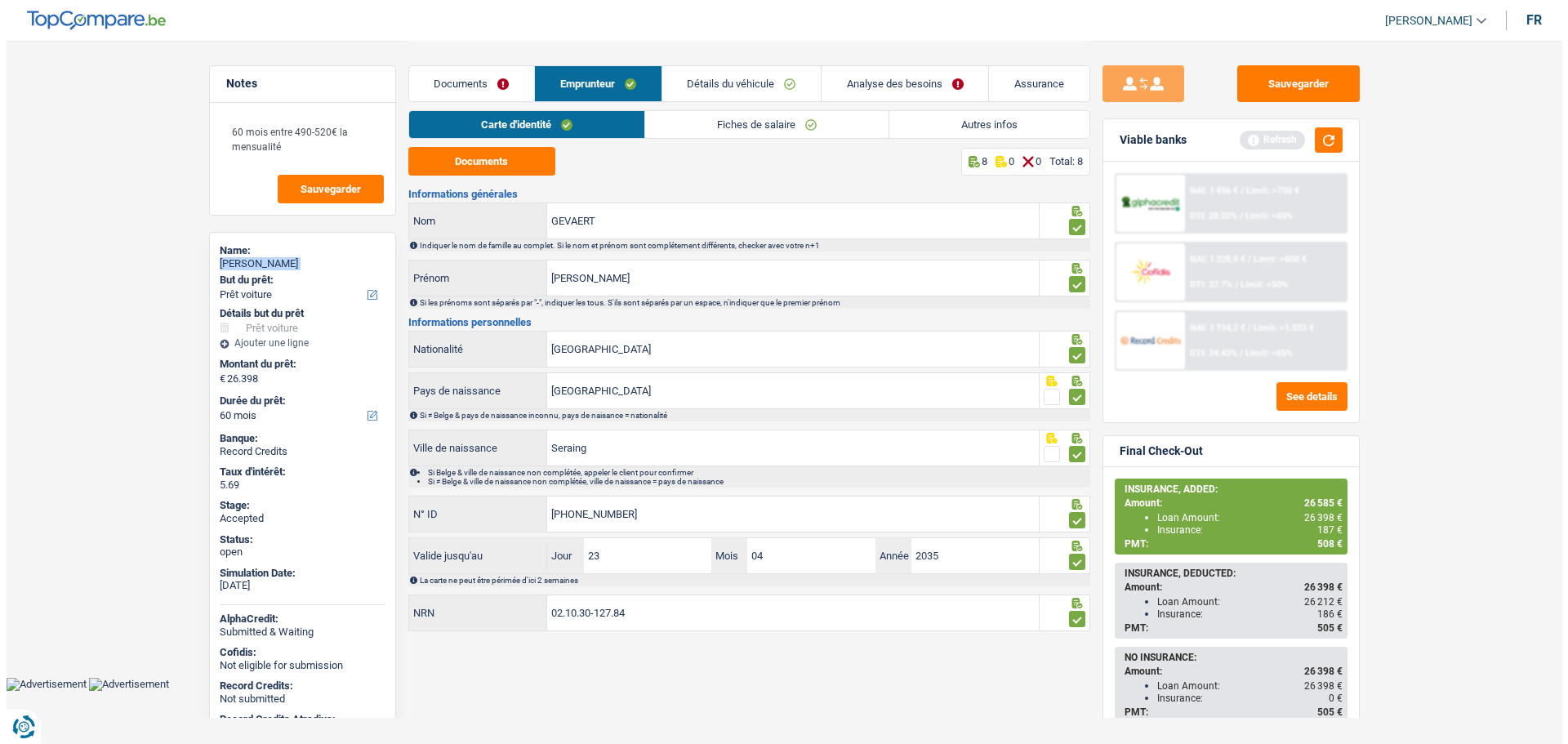
scroll to position [0, 0]
click at [965, 119] on link "Autres infos" at bounding box center [988, 124] width 200 height 27
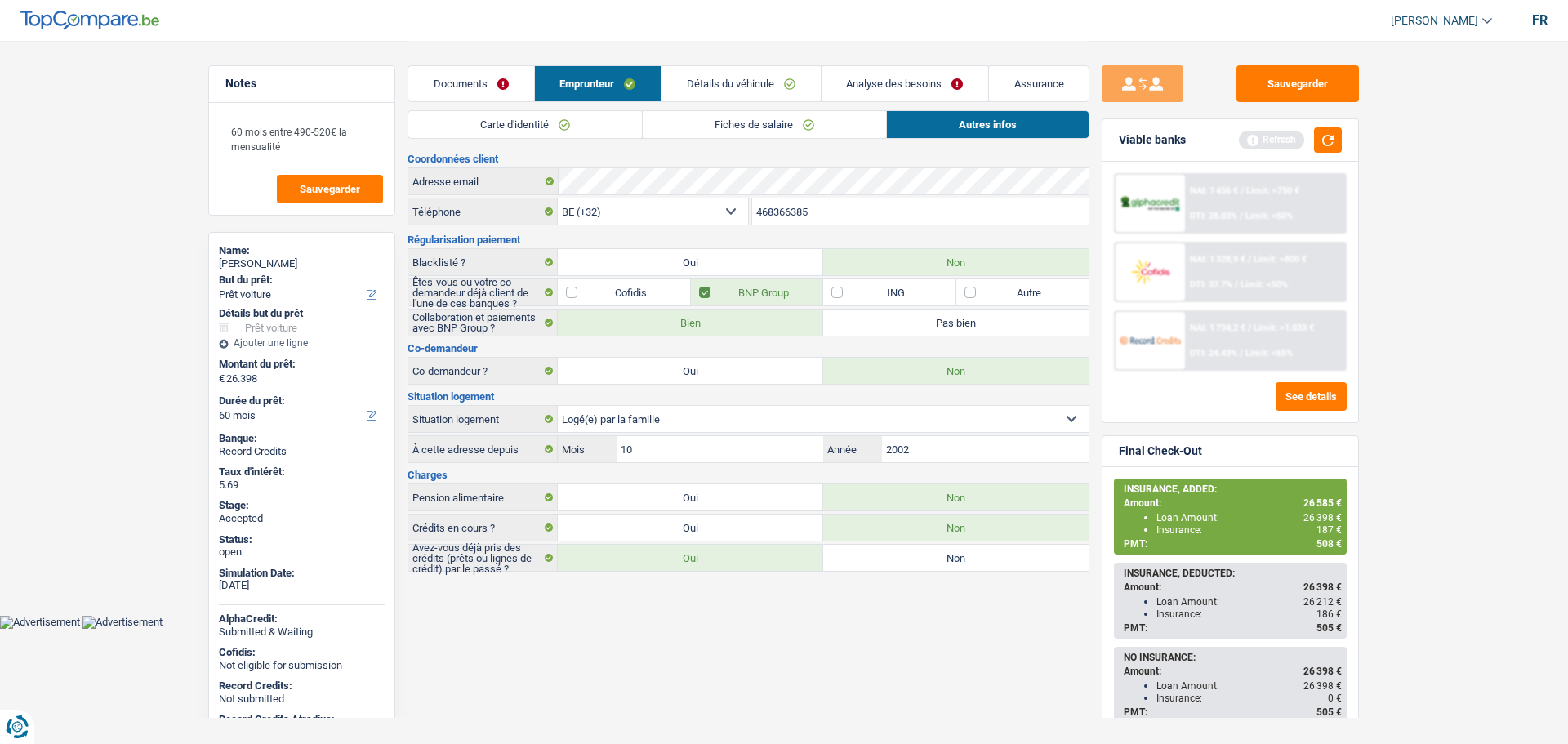
click at [812, 213] on input "468366385" at bounding box center [920, 212] width 337 height 26
click at [1297, 80] on button "Sauvegarder" at bounding box center [1297, 83] width 123 height 37
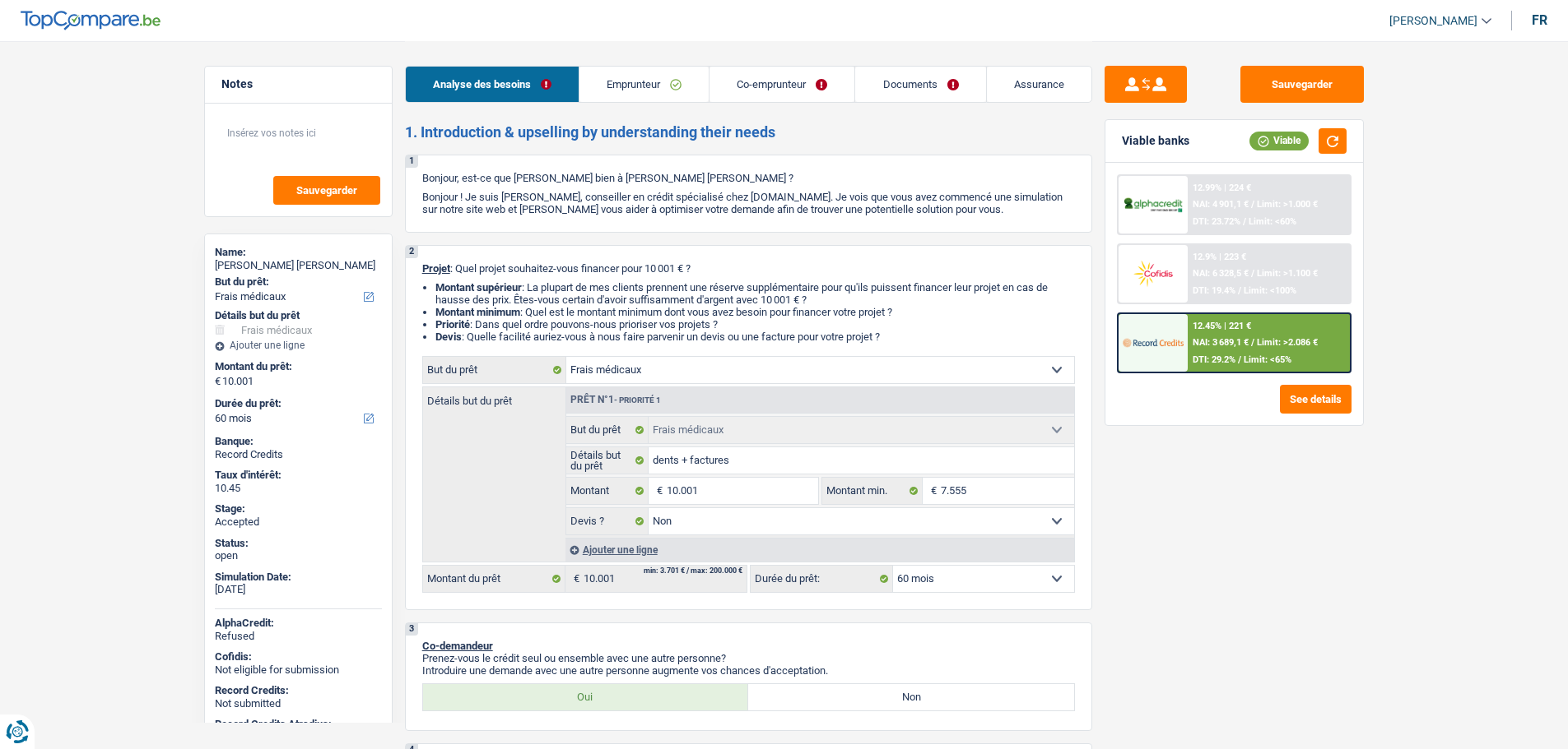
select select "medical"
select select "60"
select select "medical"
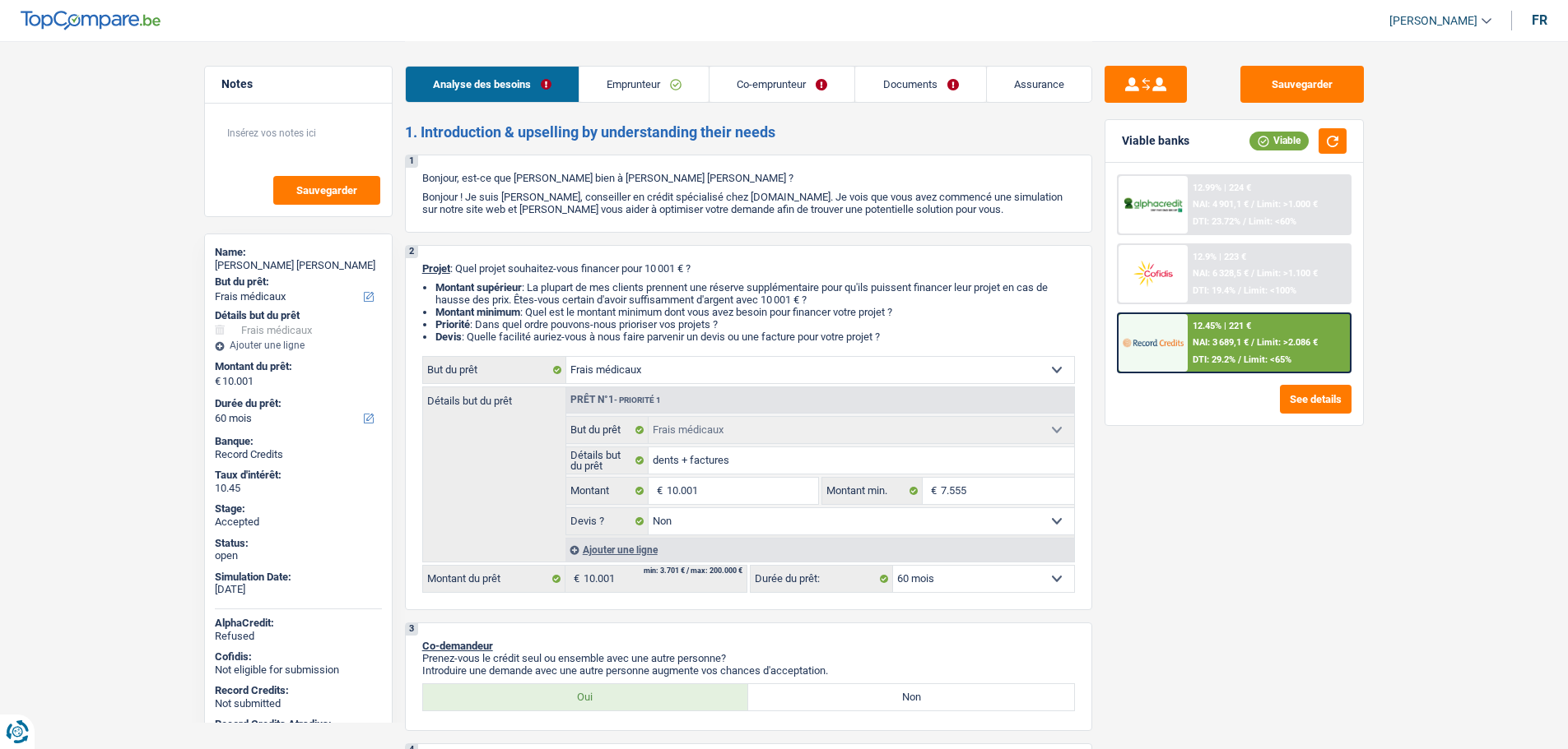
select select "false"
select select "60"
select select "worker"
select select "retired"
select select "familyAllowances"
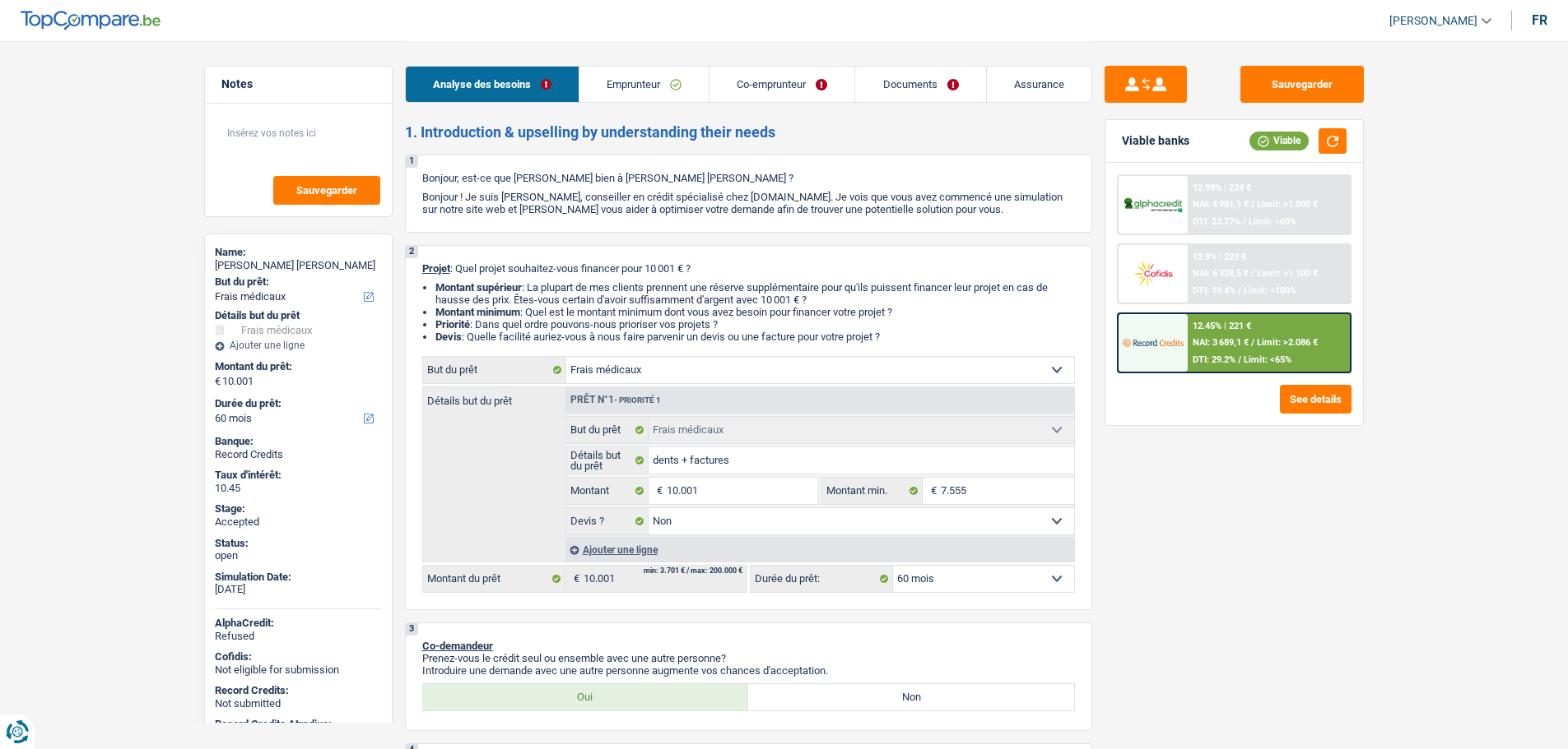
select select "netSalary"
select select "pension"
select select "rents"
select select "medical"
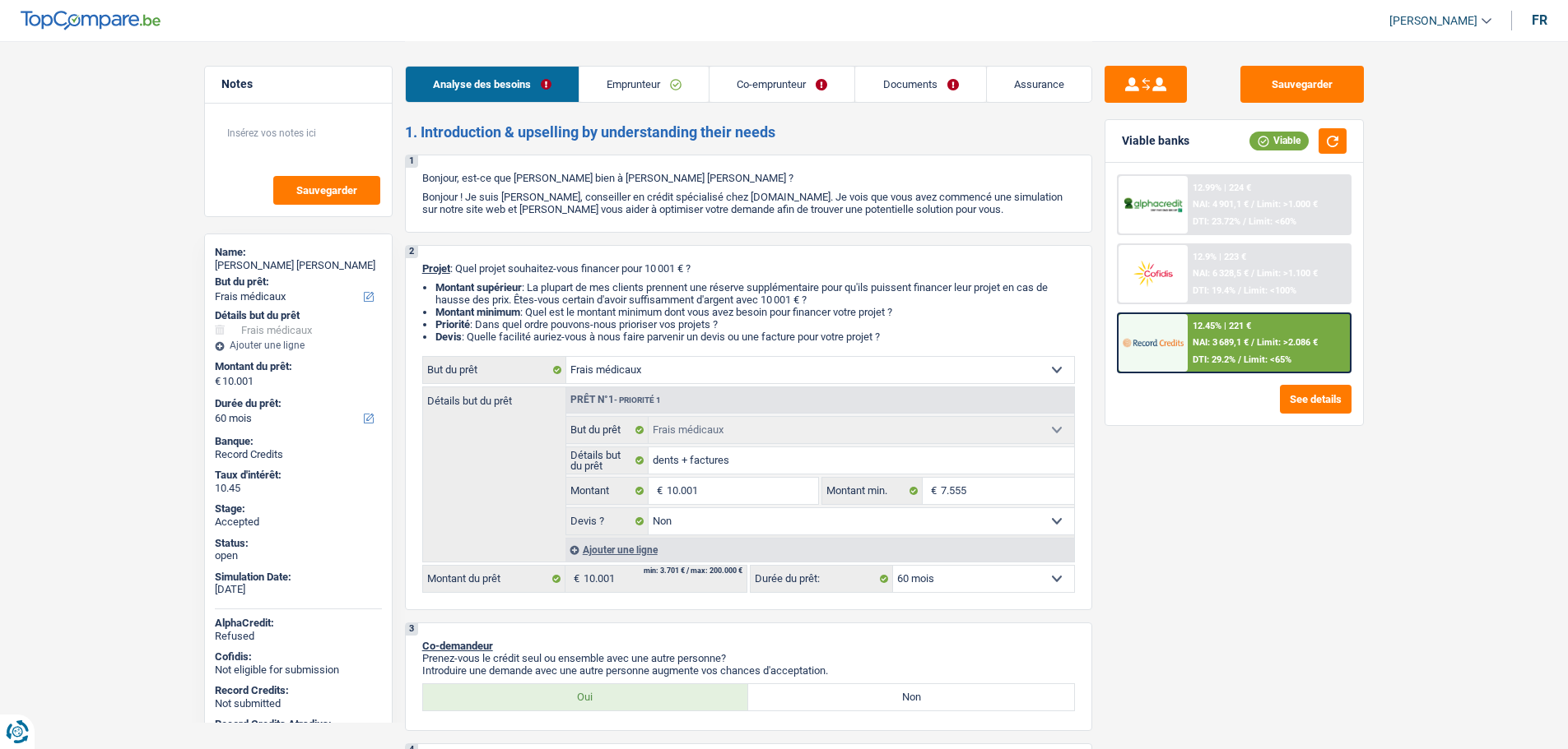
select select "false"
select select "60"
click at [1411, 21] on span "[PERSON_NAME]" at bounding box center [1433, 21] width 88 height 14
click at [1393, 147] on button "SO" at bounding box center [1403, 151] width 147 height 33
select select "applicant"
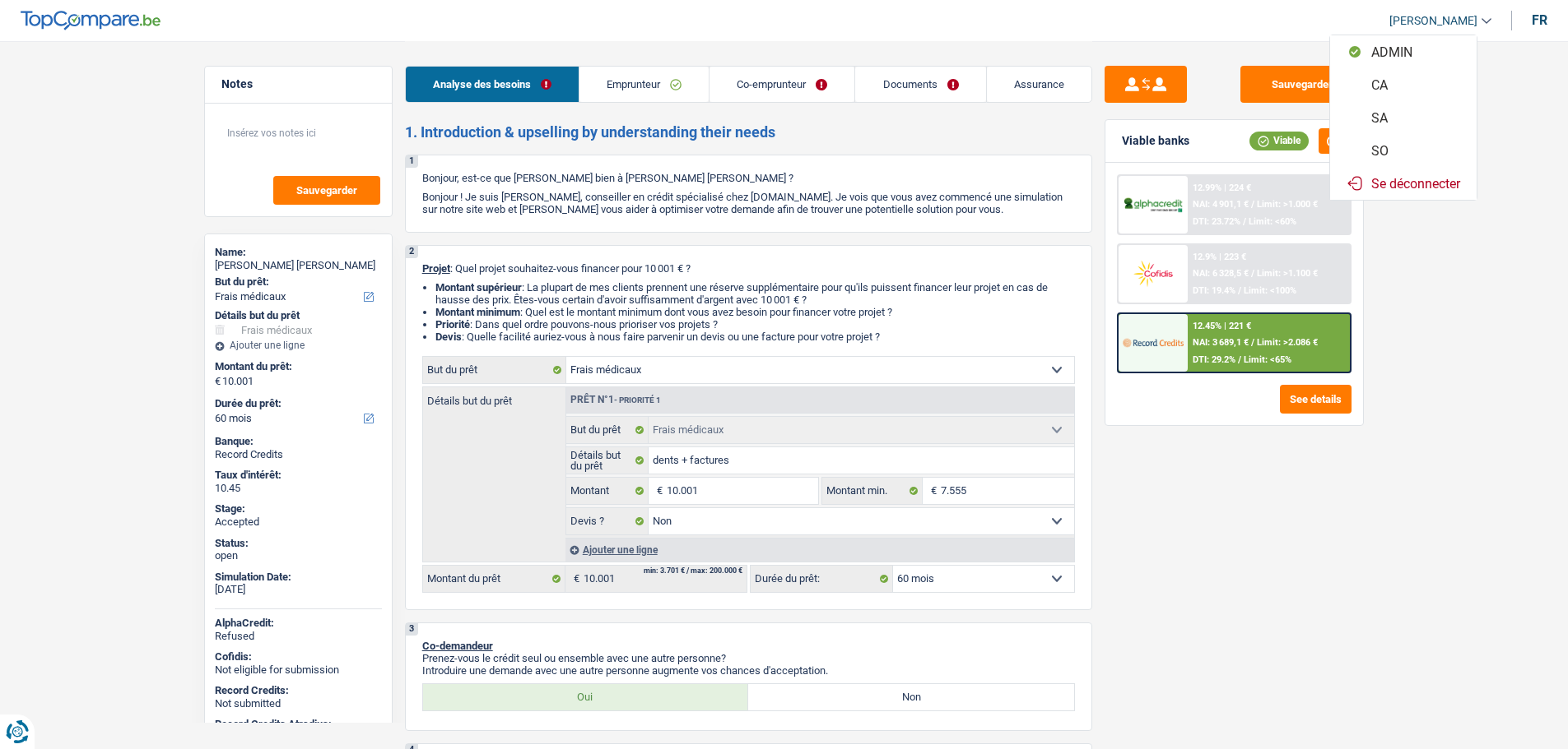
select select "applicant"
select select "coApplicant"
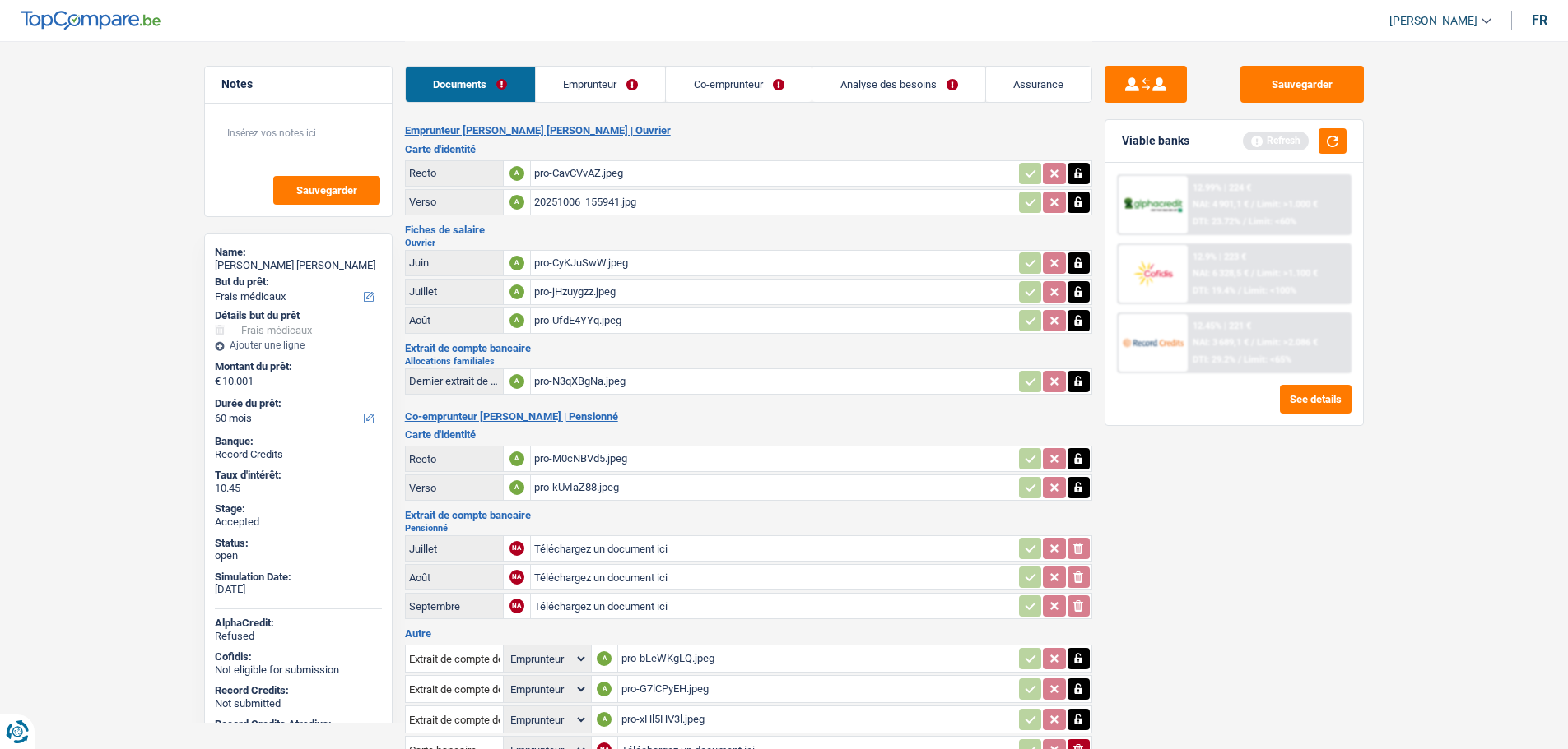
click at [1417, 31] on link "[PERSON_NAME]" at bounding box center [1434, 21] width 115 height 27
click at [1383, 148] on button "SO" at bounding box center [1403, 151] width 147 height 33
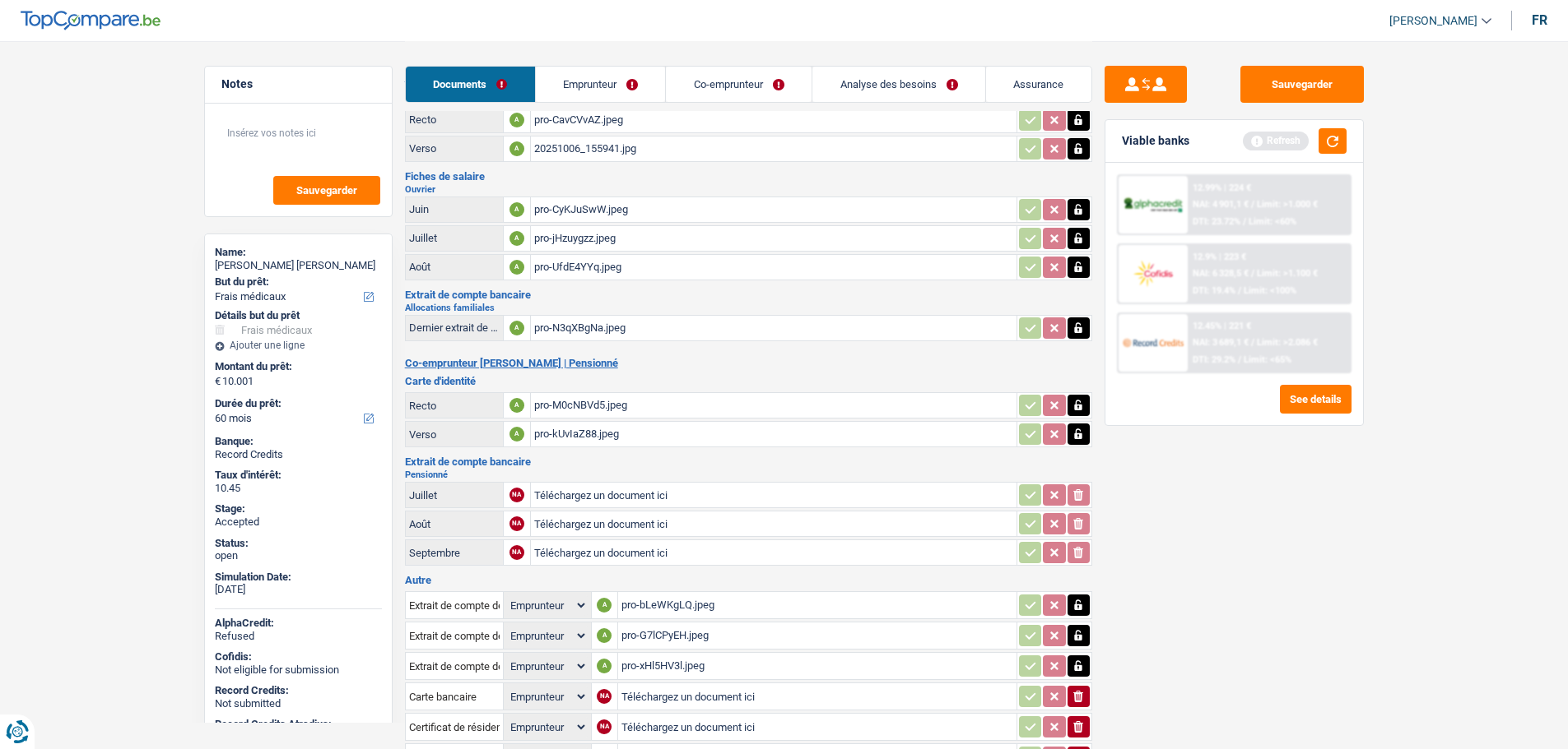
scroll to position [188, 0]
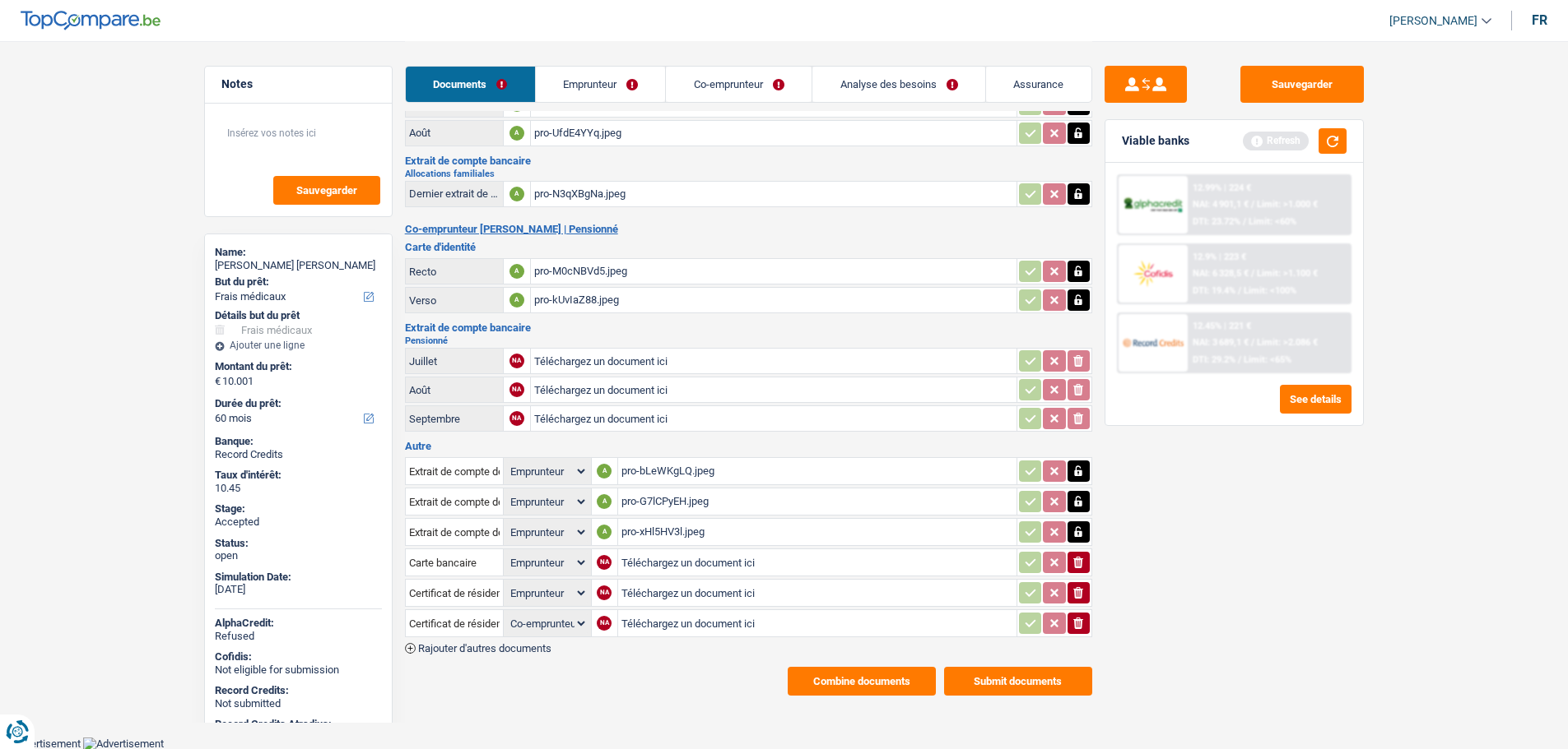
click at [791, 676] on button "Combine documents" at bounding box center [861, 681] width 148 height 29
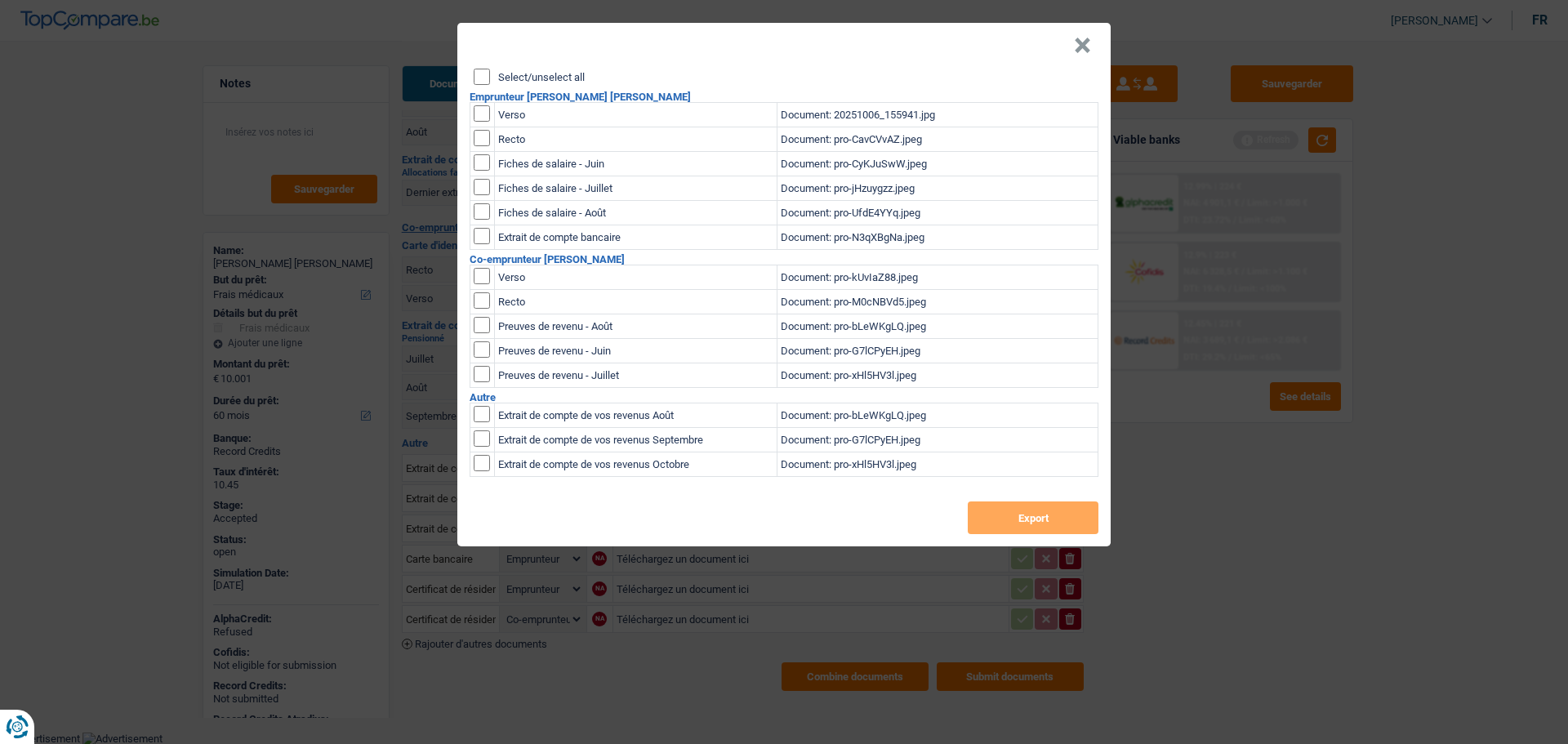
click at [561, 74] on label "Select/unselect all" at bounding box center [541, 77] width 87 height 11
click at [490, 74] on input "Select/unselect all" at bounding box center [482, 77] width 16 height 16
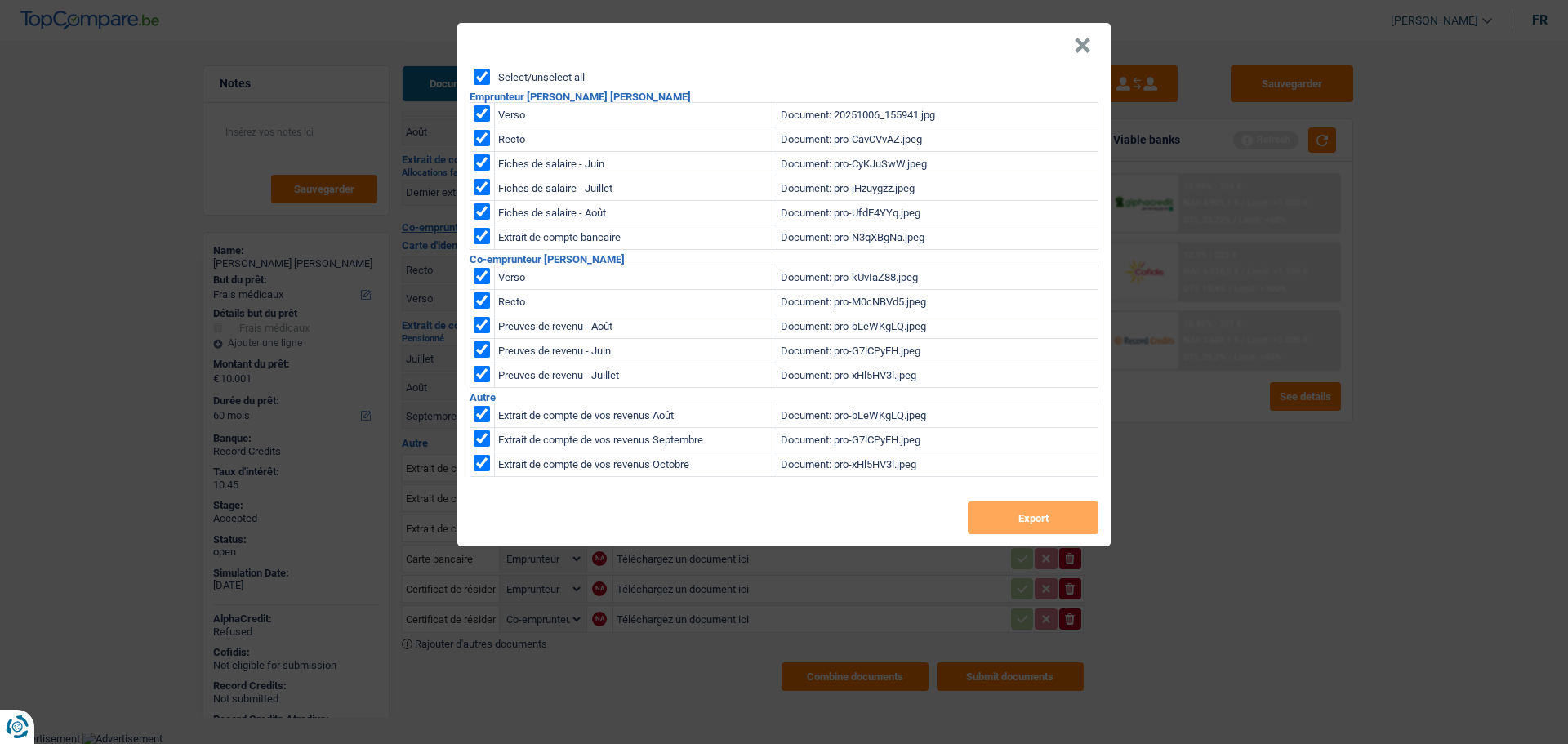
checkbox input "true"
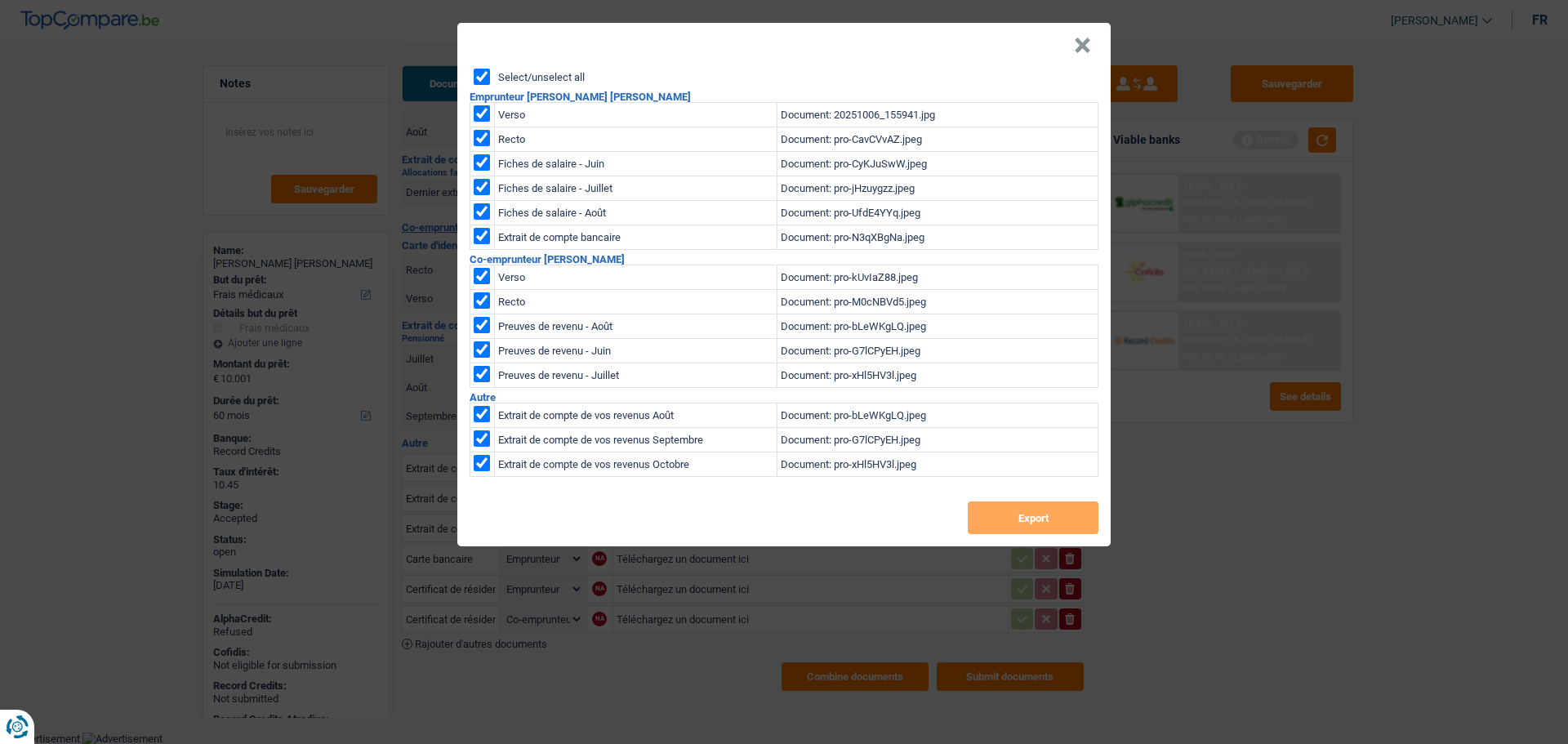
checkbox input "true"
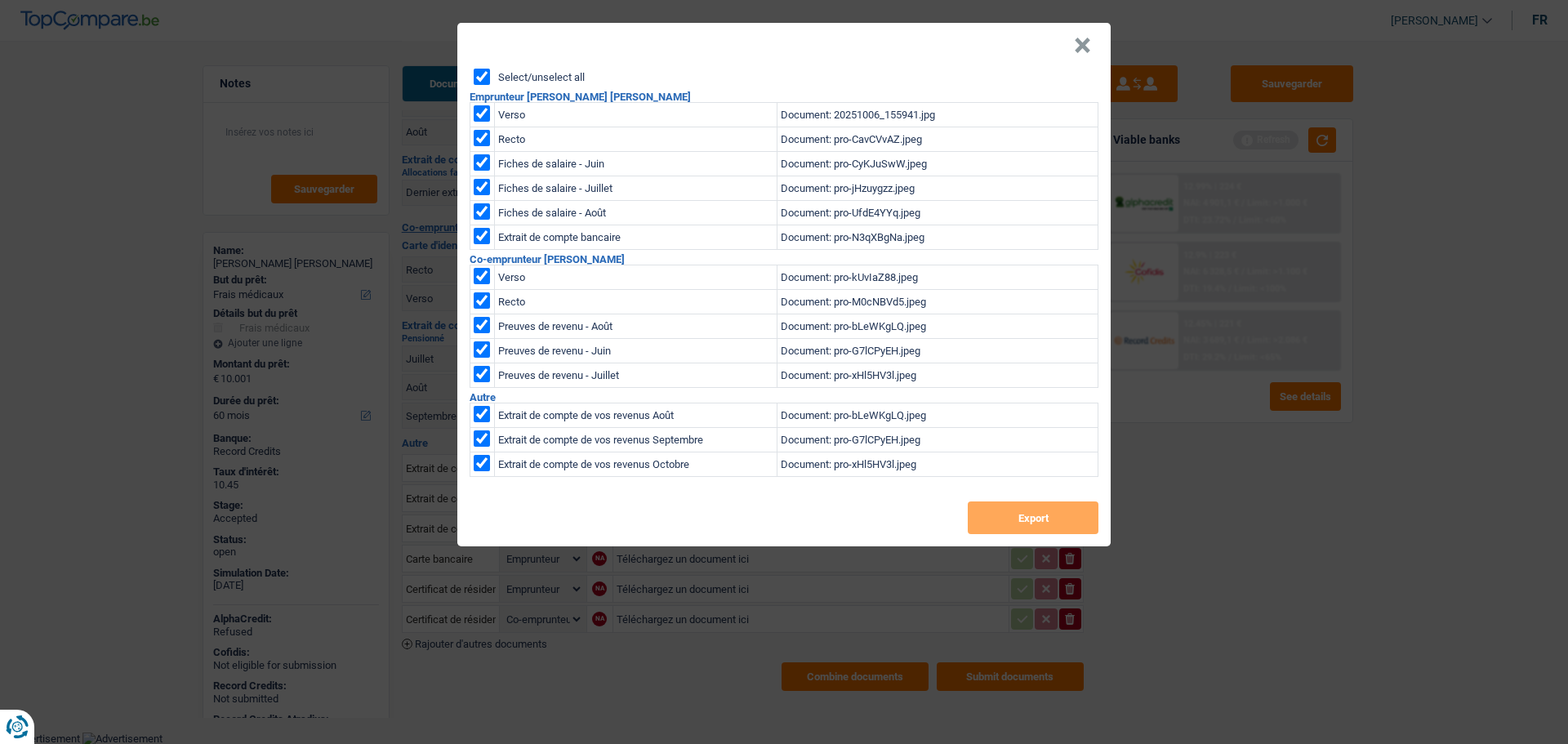
checkbox input "true"
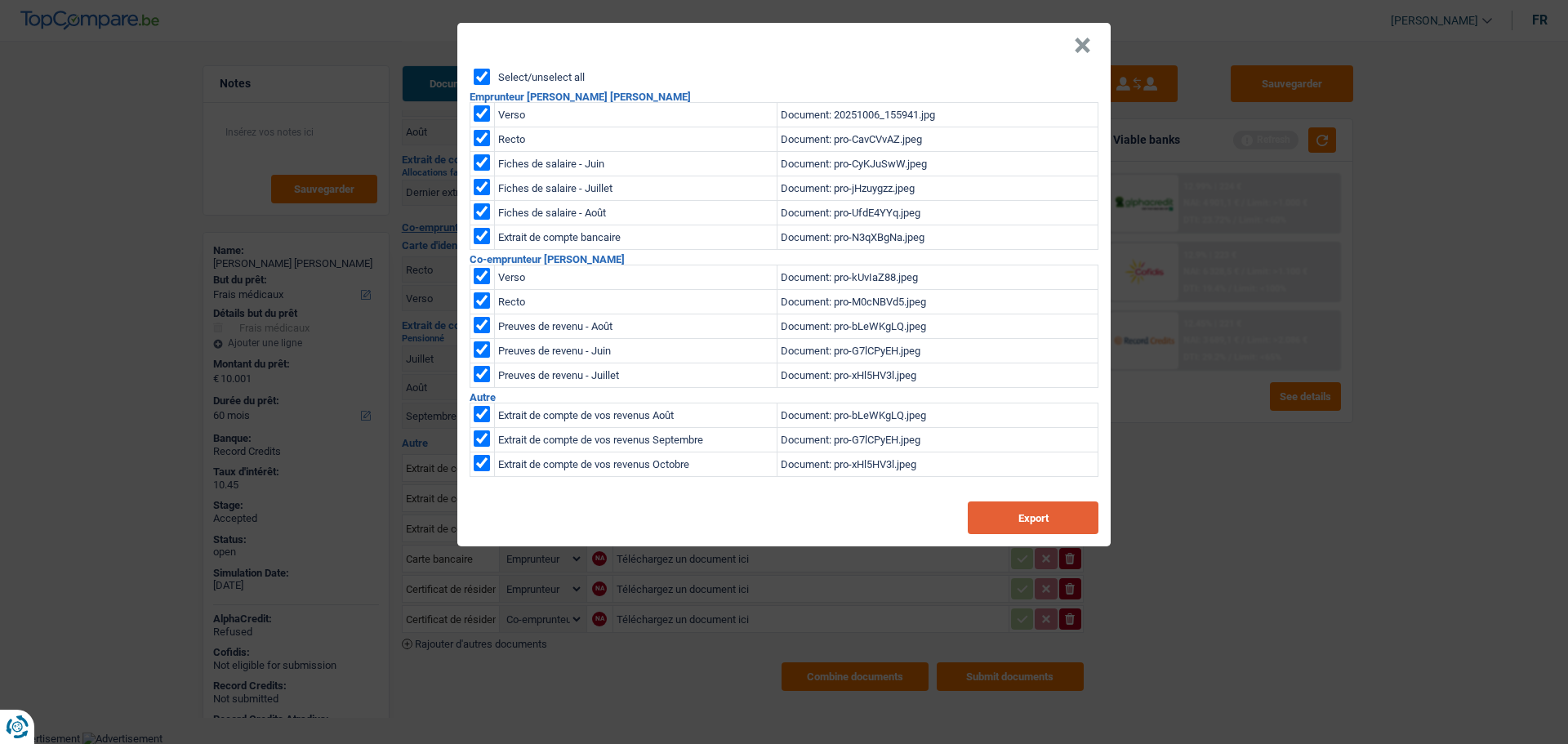
click at [1013, 513] on button "Export" at bounding box center [1033, 518] width 131 height 33
click at [1082, 43] on button "×" at bounding box center [1082, 46] width 17 height 16
